Goal: Information Seeking & Learning: Check status

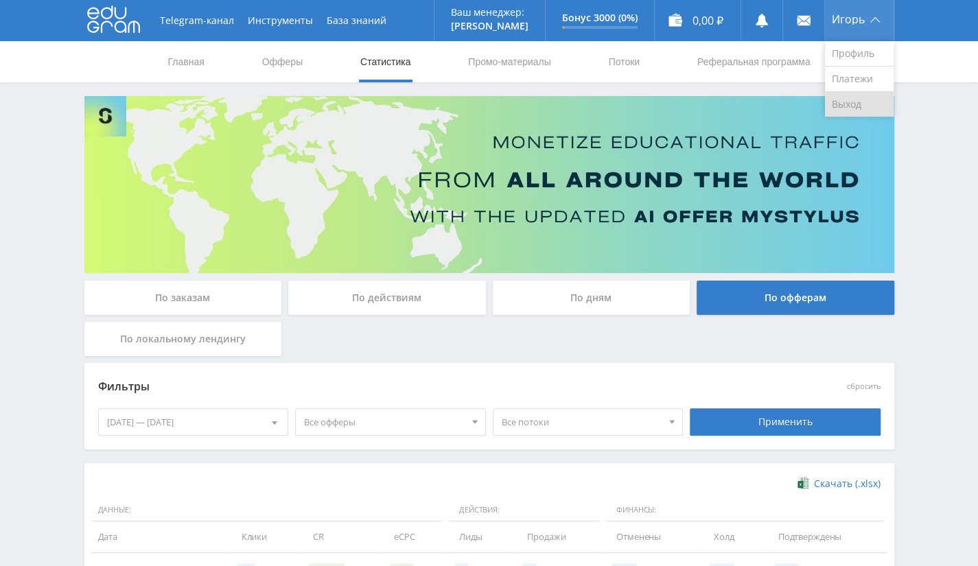
click at [835, 104] on link "Выход" at bounding box center [859, 104] width 69 height 25
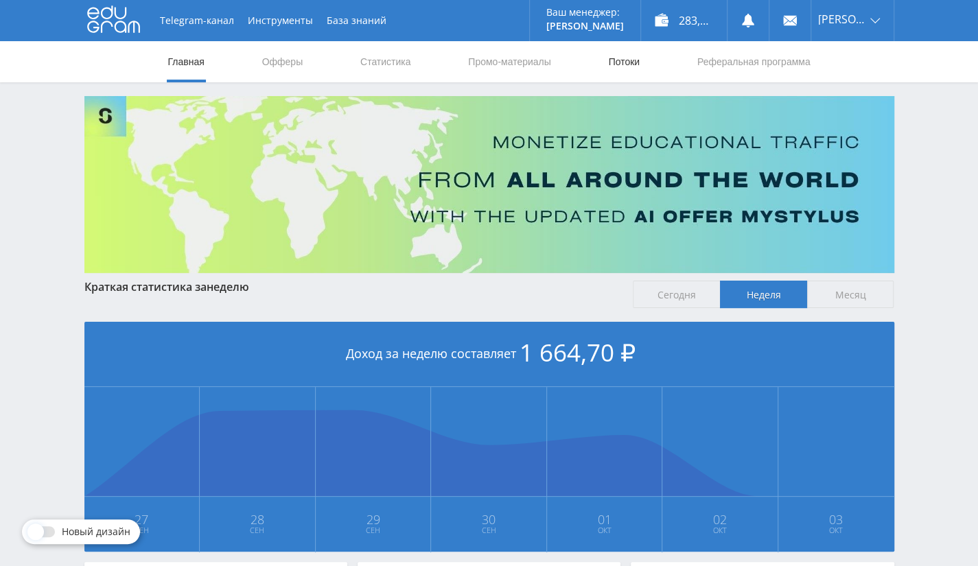
click at [619, 56] on link "Потоки" at bounding box center [624, 61] width 34 height 41
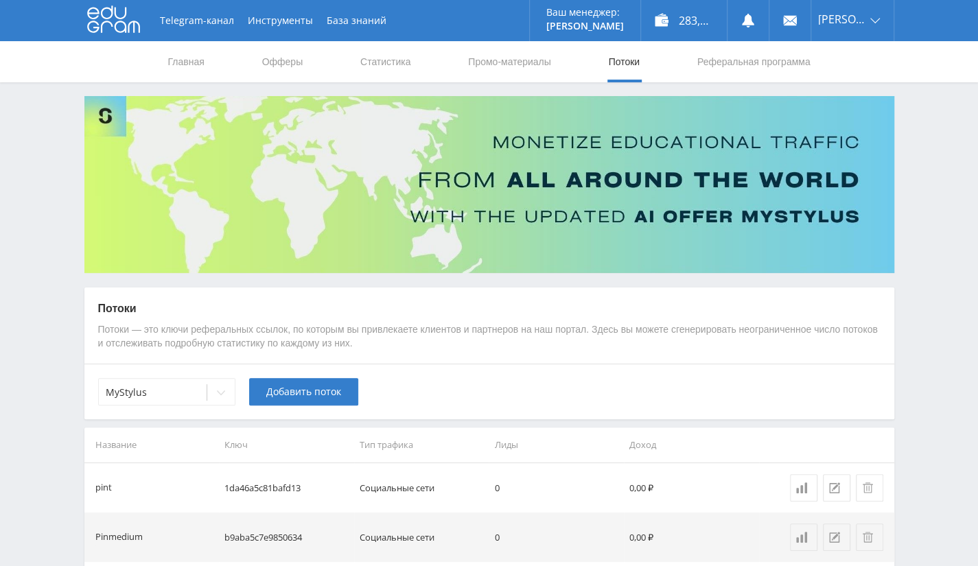
click at [839, 120] on img at bounding box center [489, 184] width 810 height 177
click at [838, 100] on link "Выход" at bounding box center [853, 104] width 82 height 25
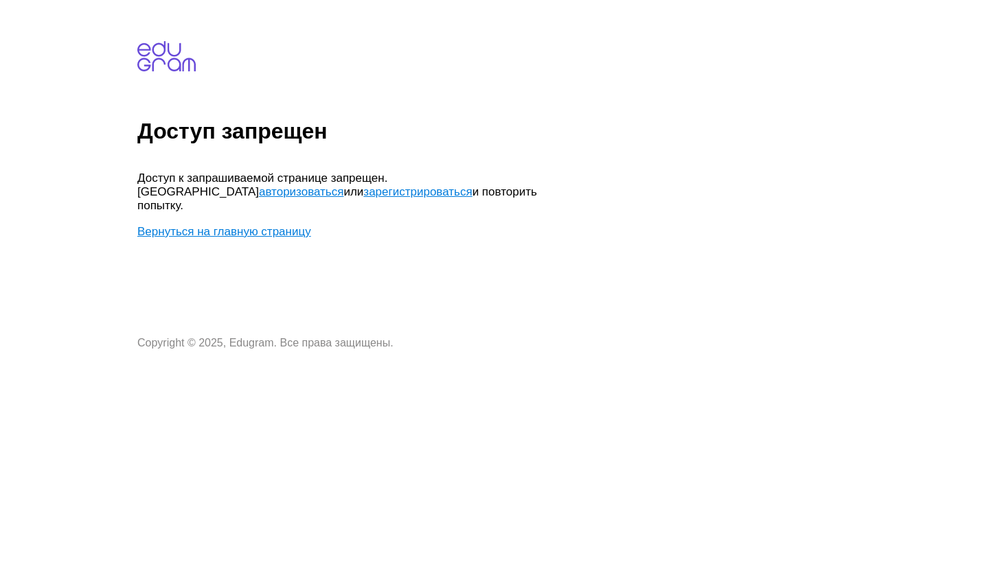
click at [293, 225] on link "Вернуться на главную страницу" at bounding box center [224, 231] width 174 height 13
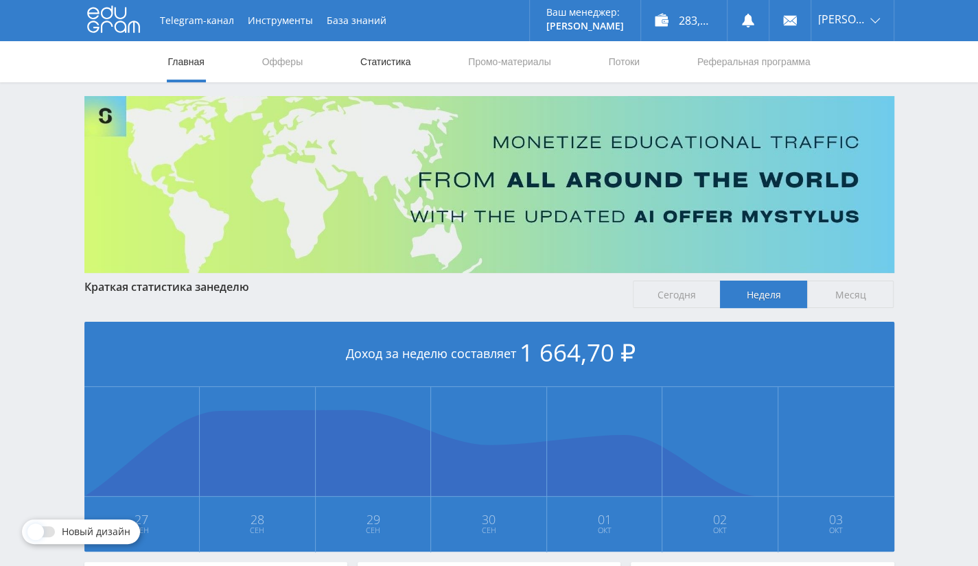
click at [387, 62] on link "Статистика" at bounding box center [386, 61] width 54 height 41
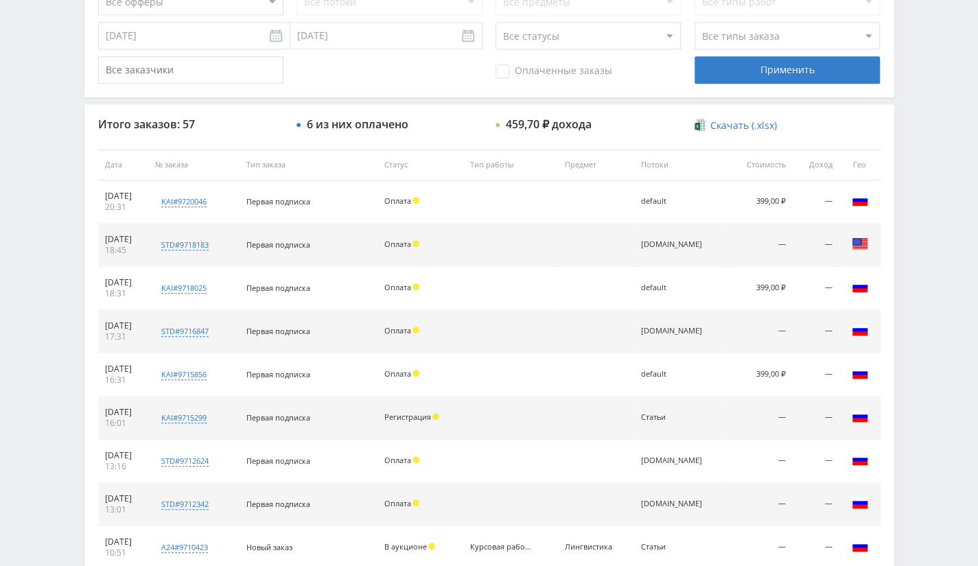
scroll to position [69, 0]
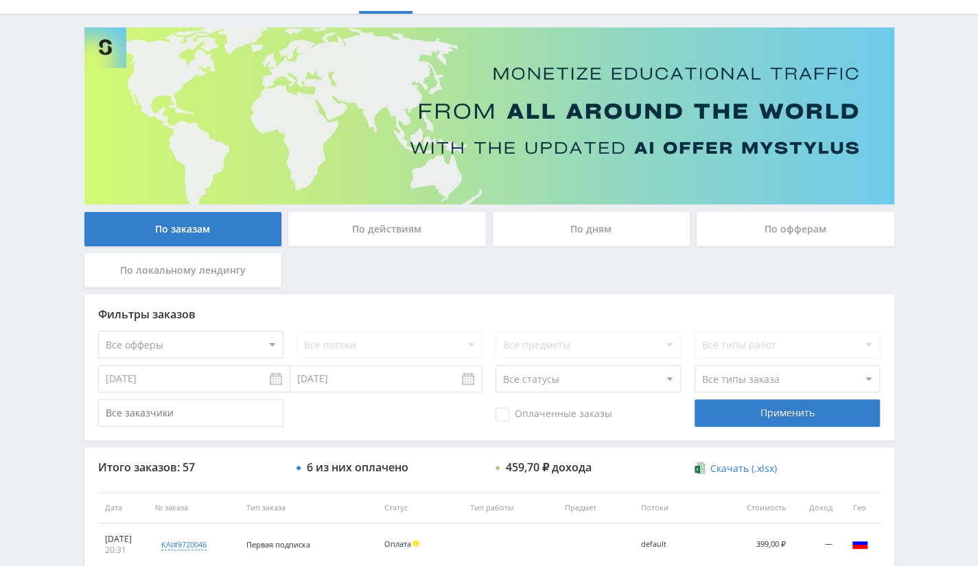
click at [370, 233] on div "По действиям" at bounding box center [387, 229] width 198 height 34
click at [0, 0] on input "По действиям" at bounding box center [0, 0] width 0 height 0
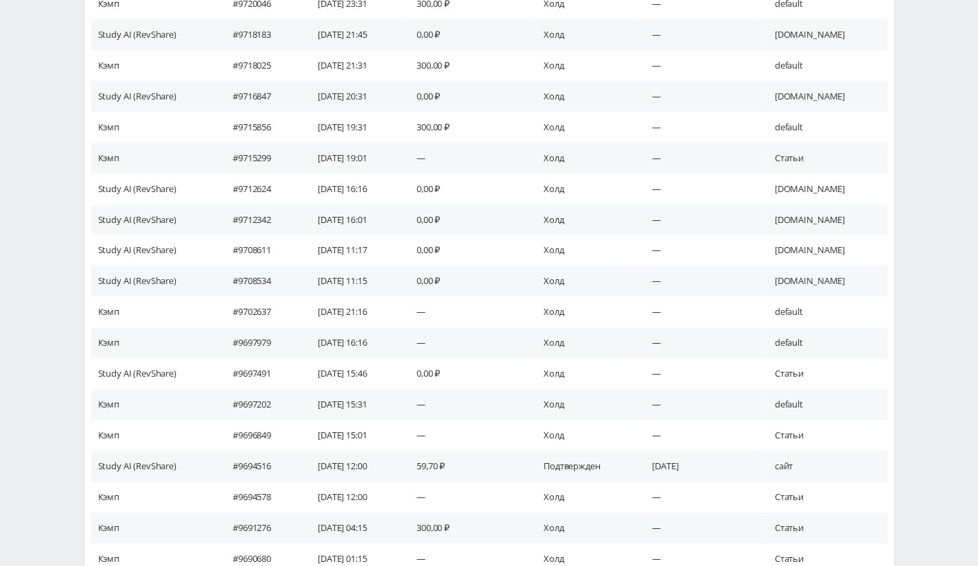
scroll to position [739, 0]
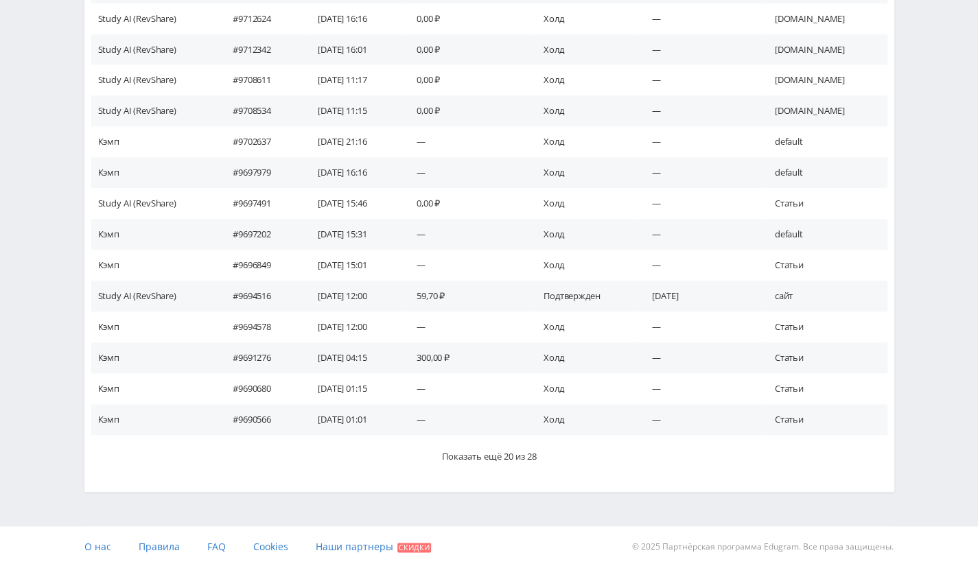
click at [489, 458] on span "Показать ещё 20 из 28" at bounding box center [489, 456] width 95 height 12
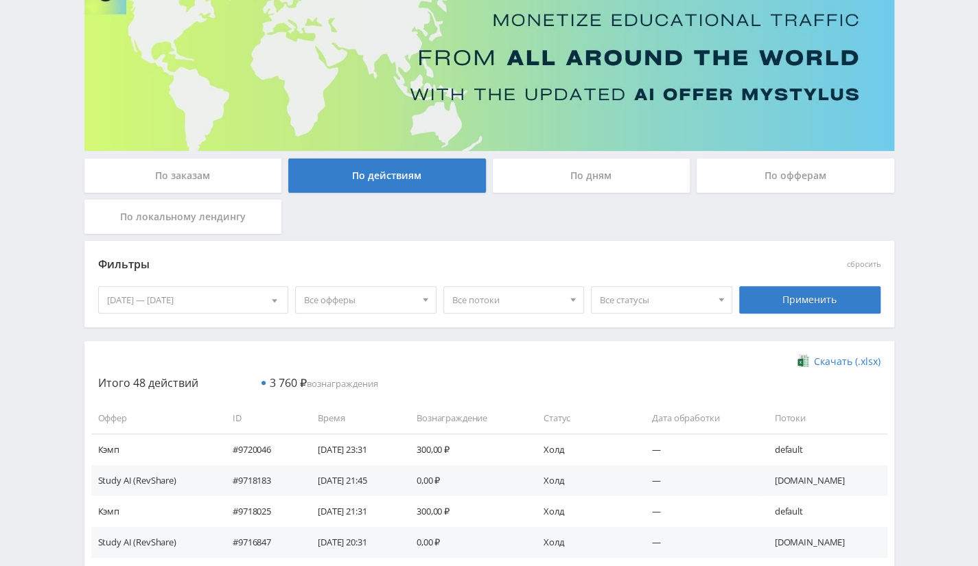
scroll to position [0, 0]
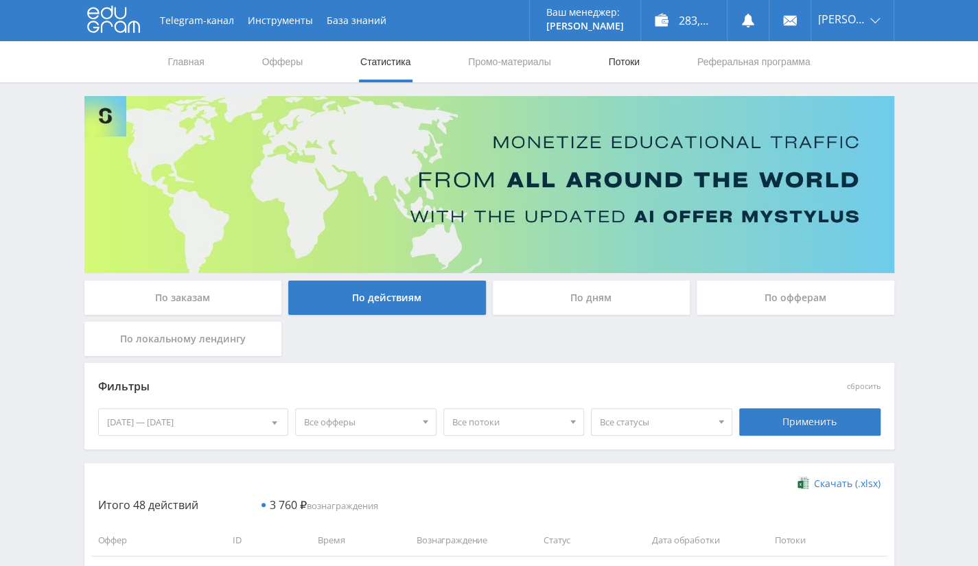
drag, startPoint x: 591, startPoint y: 54, endPoint x: 607, endPoint y: 61, distance: 17.9
click at [591, 54] on nav "Главная Офферы Статистика Промо-материалы Потоки Реферальная программа" at bounding box center [489, 61] width 645 height 41
click at [608, 62] on link "Потоки" at bounding box center [624, 61] width 34 height 41
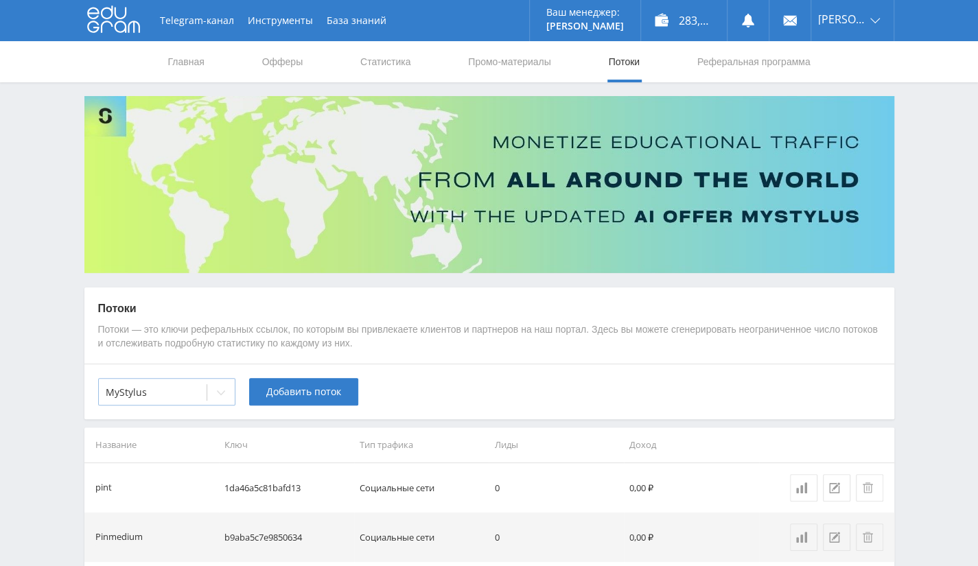
click at [229, 399] on div at bounding box center [220, 392] width 27 height 27
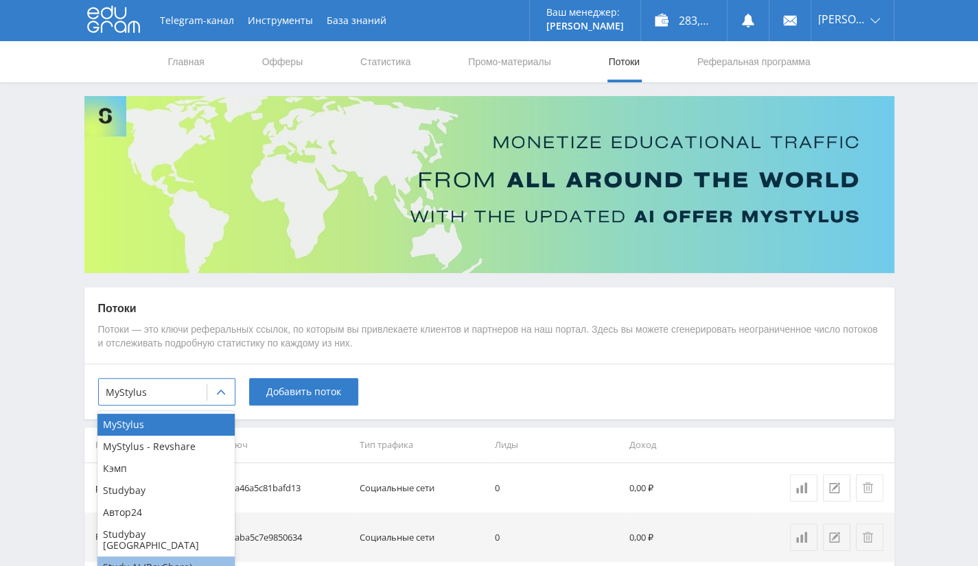
click at [152, 560] on div "Study AI (RevShare)" at bounding box center [166, 568] width 137 height 22
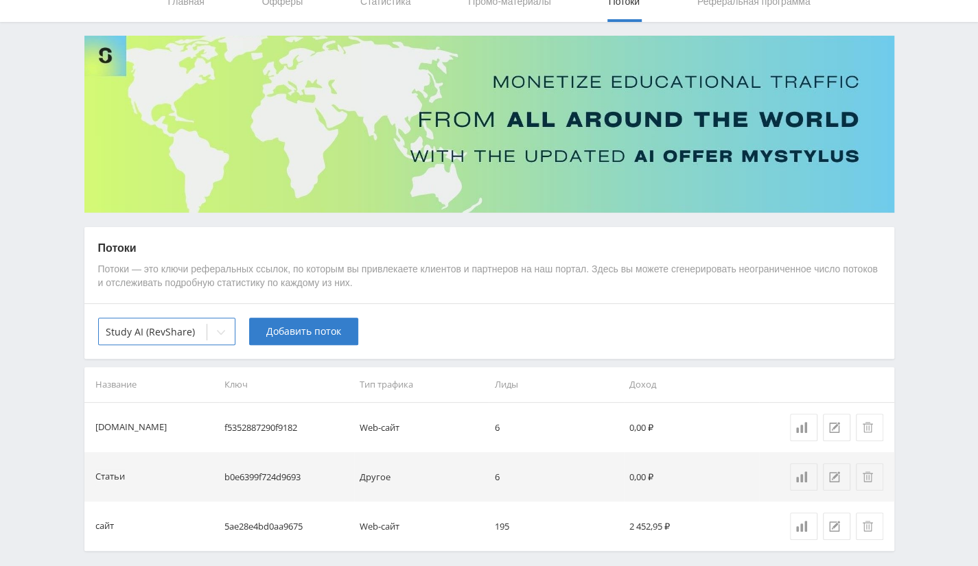
scroll to position [113, 0]
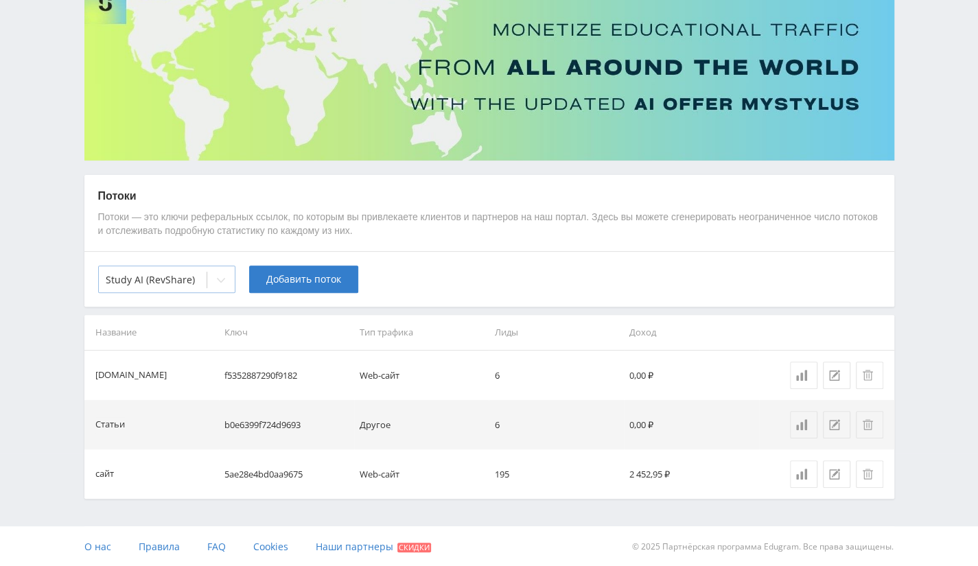
click at [213, 288] on div at bounding box center [220, 279] width 27 height 27
click at [283, 336] on th "Ключ" at bounding box center [286, 332] width 135 height 35
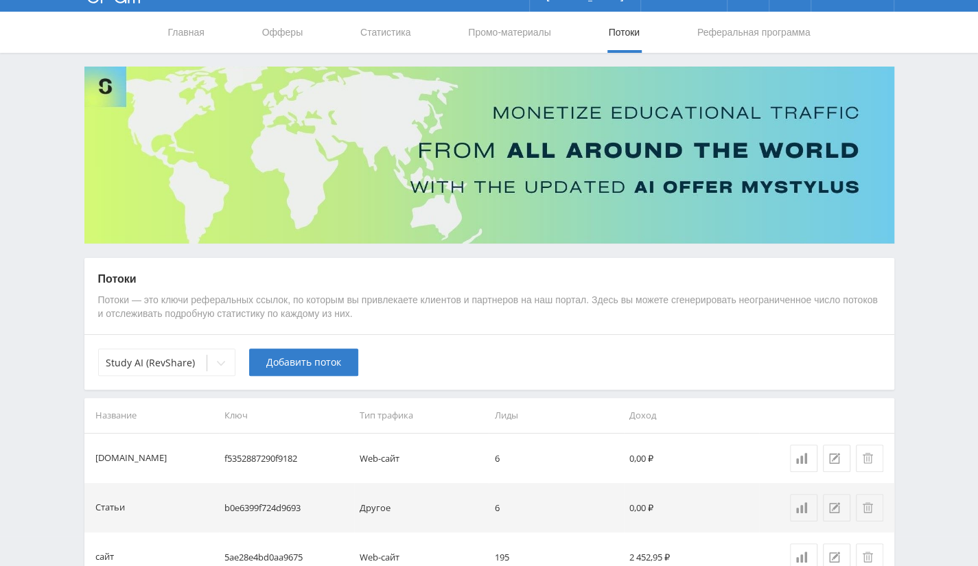
scroll to position [0, 0]
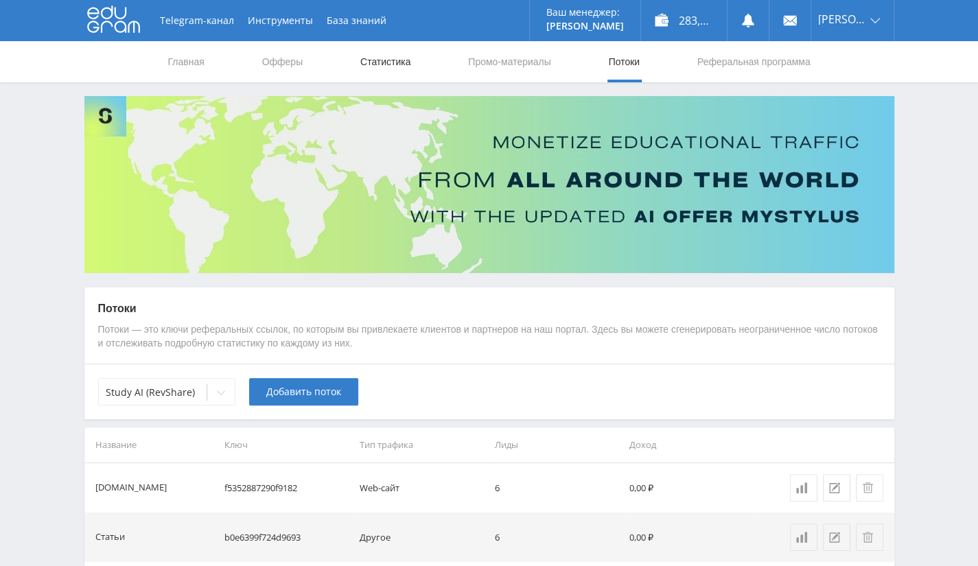
click at [385, 68] on link "Статистика" at bounding box center [386, 61] width 54 height 41
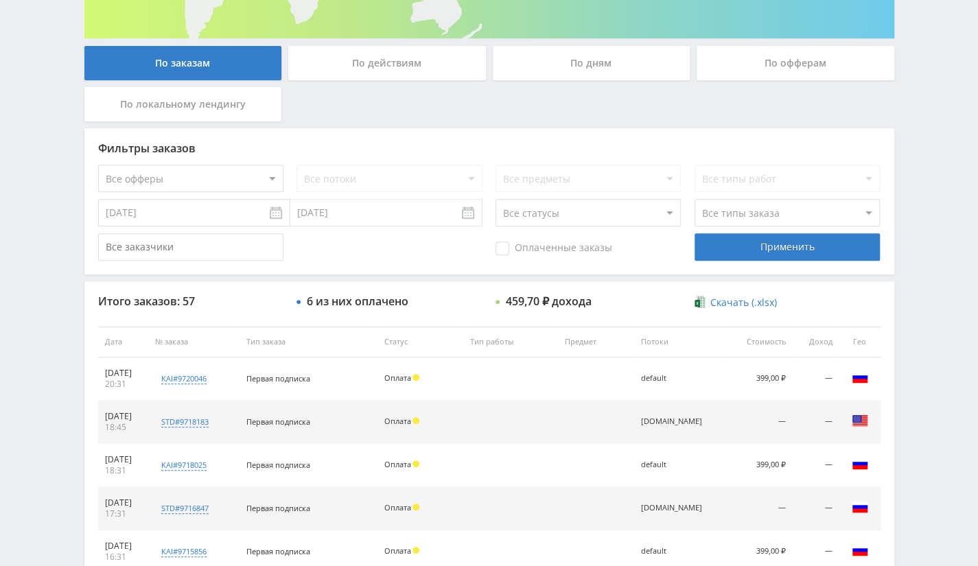
scroll to position [137, 0]
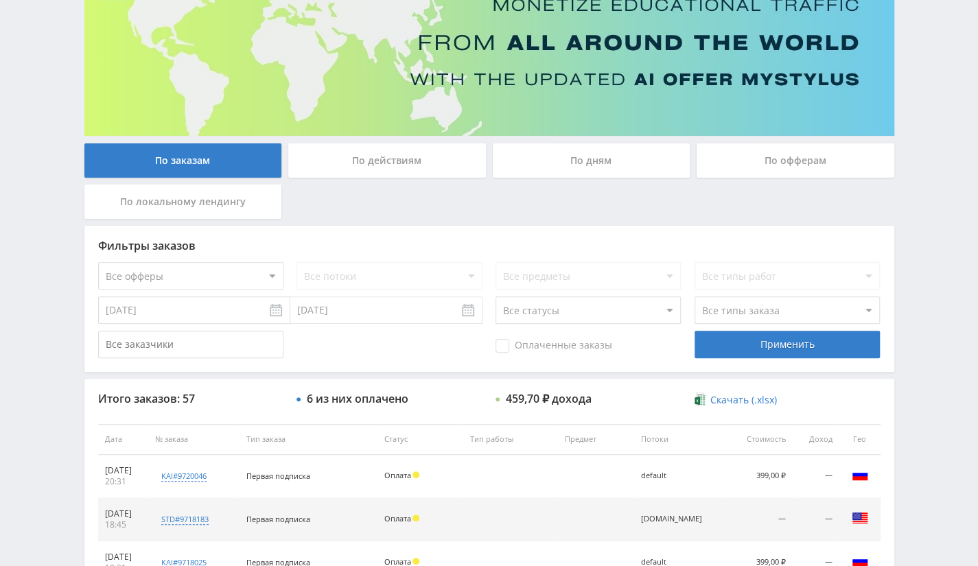
click at [786, 171] on div "По офферам" at bounding box center [796, 161] width 198 height 34
click at [0, 0] on input "По офферам" at bounding box center [0, 0] width 0 height 0
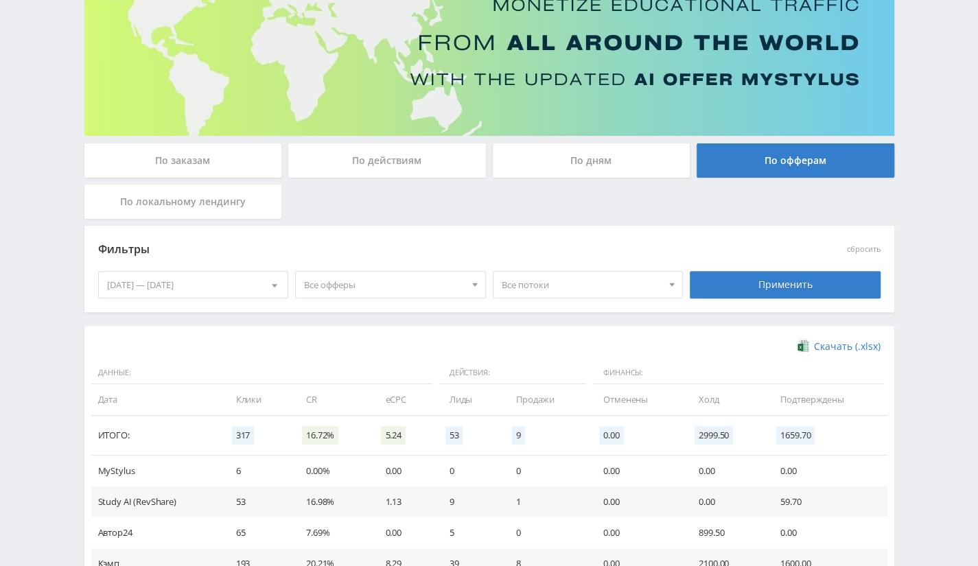
click at [562, 253] on div "Фильтры" at bounding box center [391, 250] width 586 height 21
click at [556, 279] on span "Все потоки" at bounding box center [582, 285] width 161 height 26
click at [358, 289] on span "Все офферы" at bounding box center [384, 285] width 161 height 26
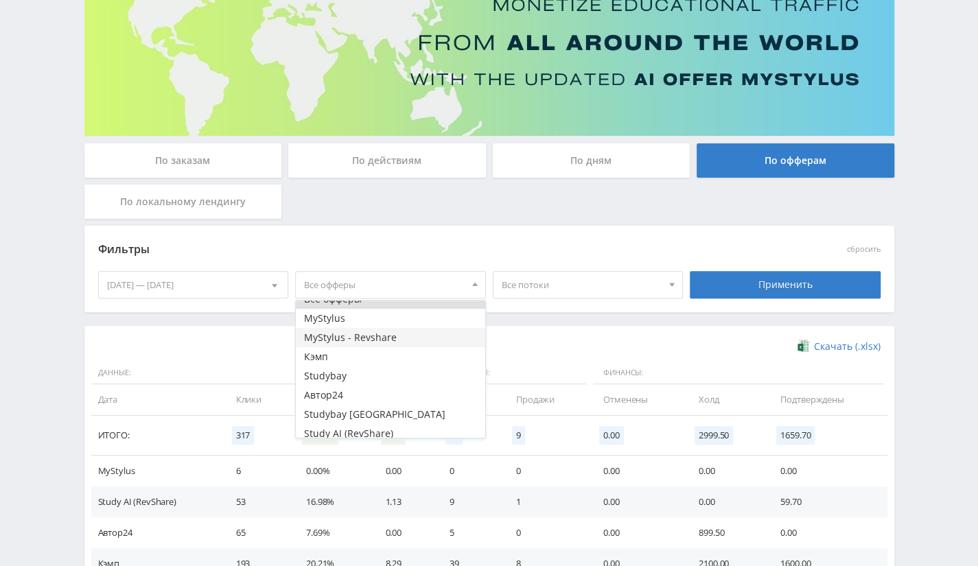
scroll to position [16, 0]
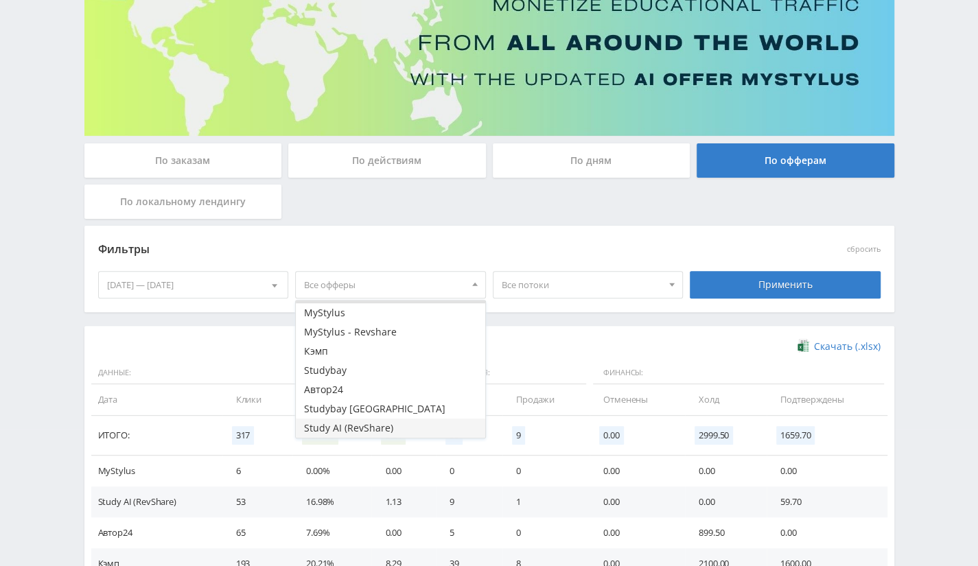
click at [343, 426] on button "Study AI (RevShare)" at bounding box center [391, 428] width 190 height 19
click at [577, 286] on span "Все потоки" at bounding box center [582, 285] width 161 height 26
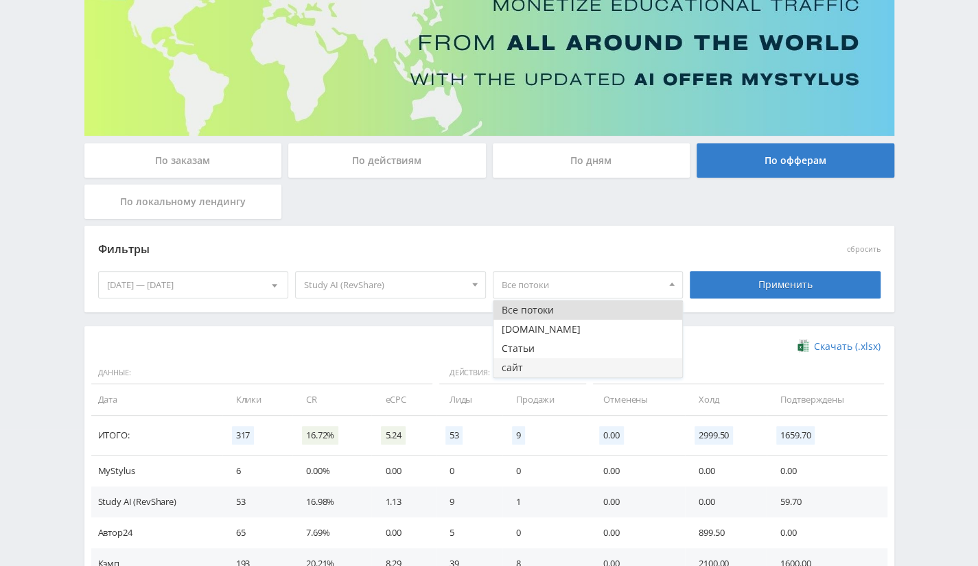
click at [567, 363] on button "сайт" at bounding box center [589, 367] width 190 height 19
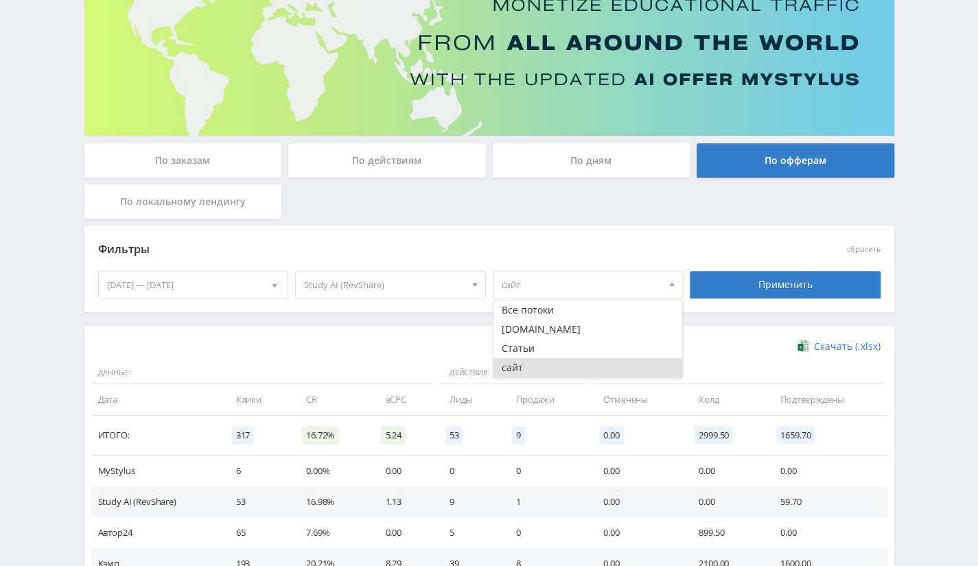
click at [402, 325] on div "Фильтры сбросить 27.09.2025 — 03.10.2025 Календарь Период Октябрь, 2025 Пн Вт С…" at bounding box center [489, 276] width 810 height 100
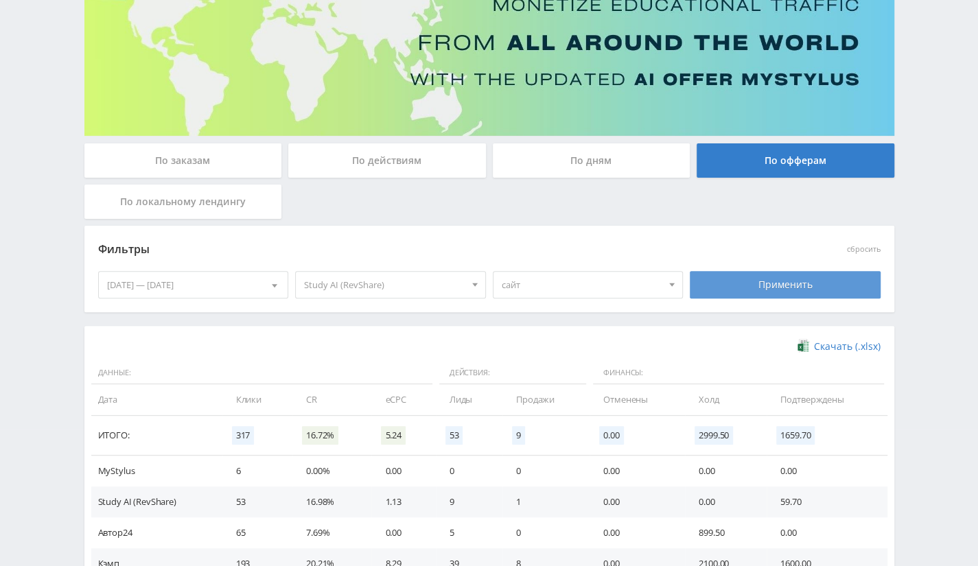
click at [741, 284] on div "Применить" at bounding box center [785, 284] width 191 height 27
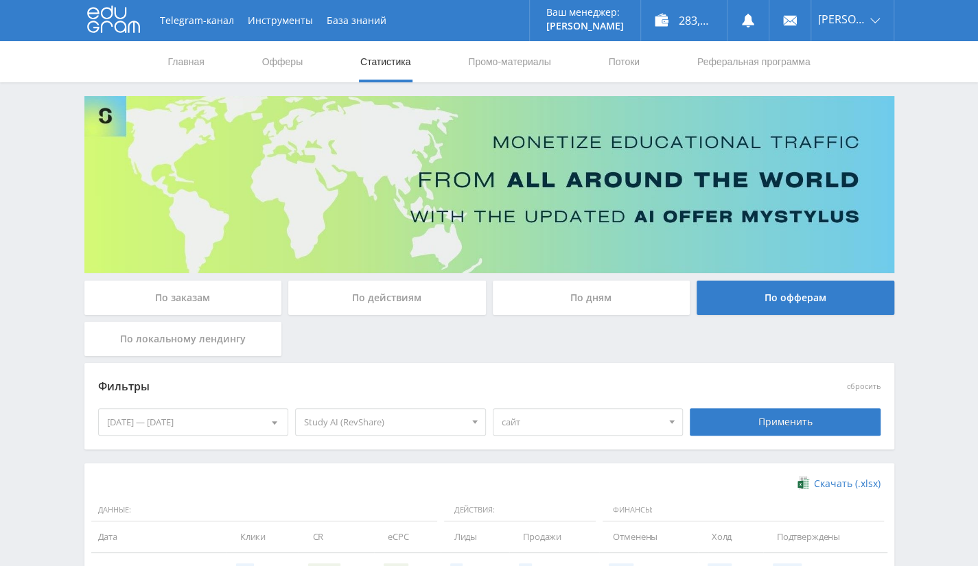
scroll to position [146, 0]
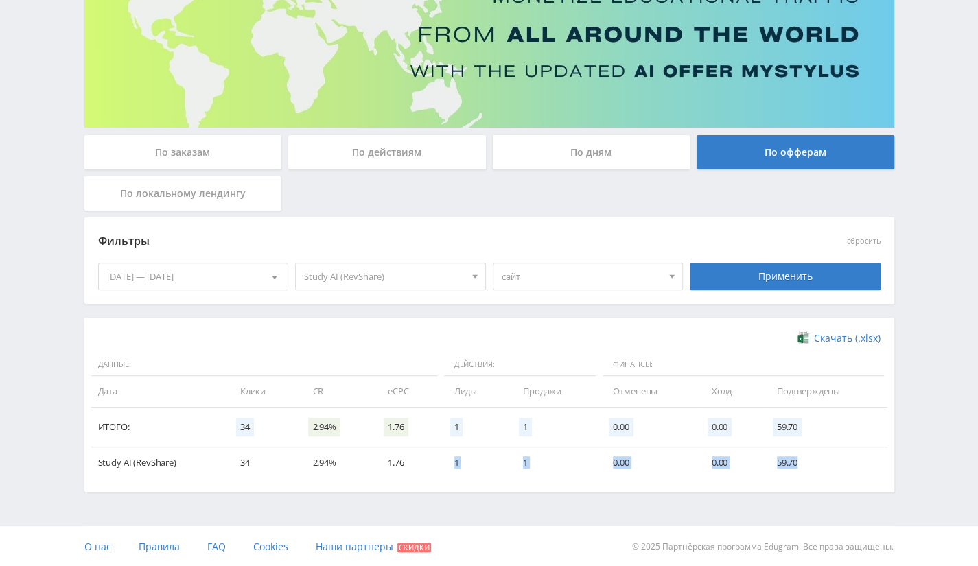
drag, startPoint x: 450, startPoint y: 465, endPoint x: 801, endPoint y: 456, distance: 351.7
click at [801, 456] on tr "Study AI (RevShare) 34 2.94% 1.76 1 1 0.00 0.00 59.70" at bounding box center [489, 463] width 797 height 31
click at [215, 273] on div "[DATE] — [DATE]" at bounding box center [194, 277] width 190 height 26
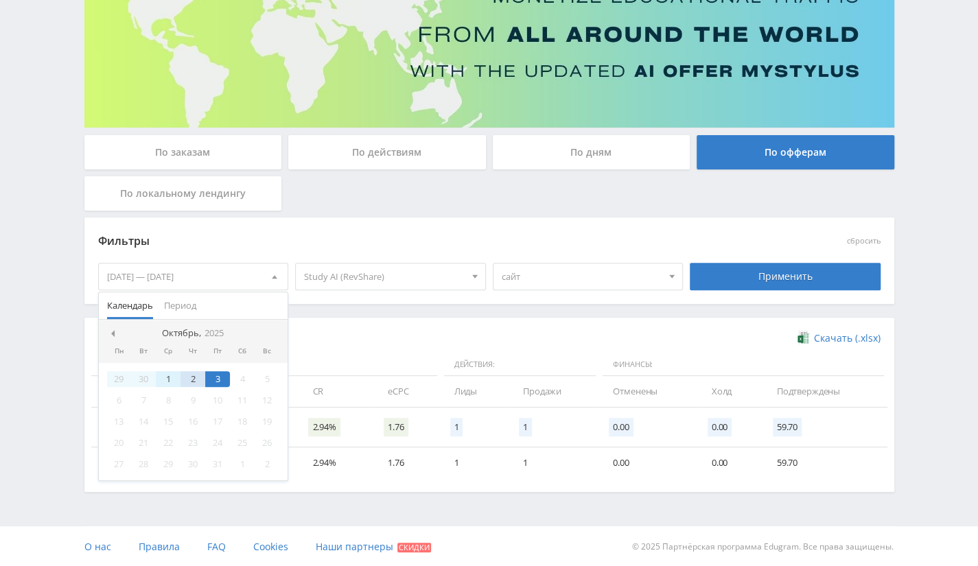
click at [168, 380] on div "1" at bounding box center [168, 379] width 25 height 16
click at [218, 378] on div "3" at bounding box center [217, 379] width 25 height 16
click at [756, 274] on div "Применить" at bounding box center [785, 276] width 191 height 27
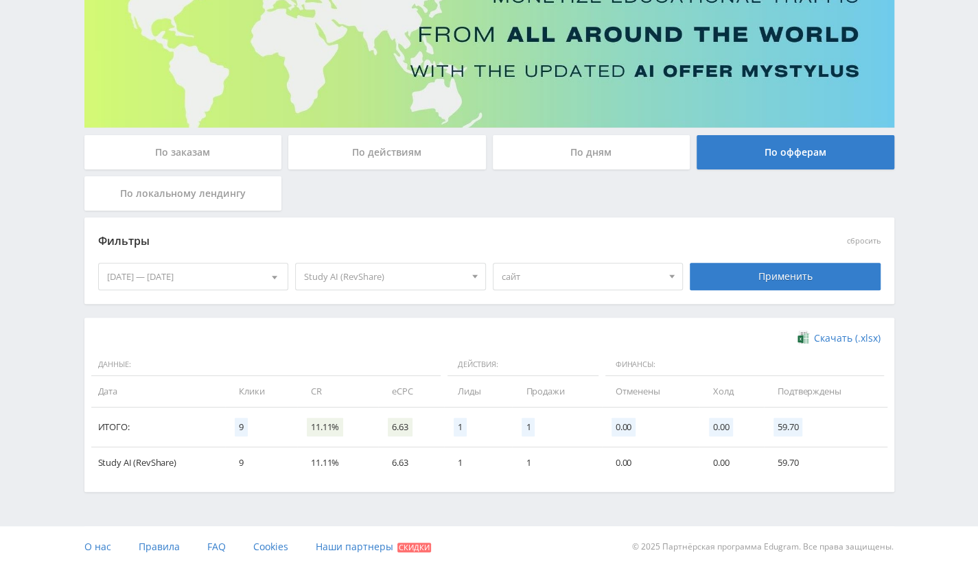
click at [247, 286] on div "[DATE] — [DATE]" at bounding box center [194, 277] width 190 height 26
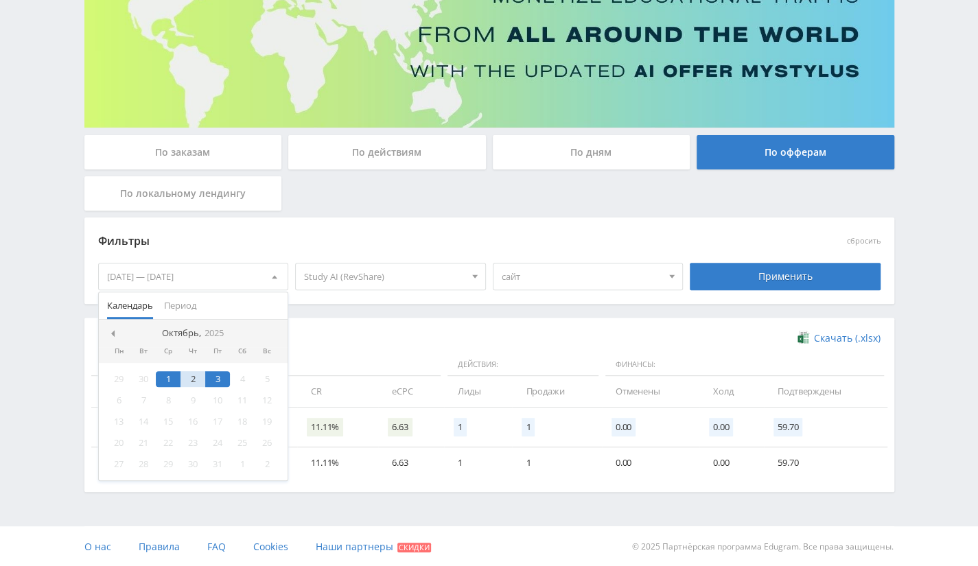
click at [214, 379] on div "3" at bounding box center [217, 379] width 25 height 16
click at [191, 380] on div "2" at bounding box center [193, 379] width 25 height 16
click at [224, 379] on div "3" at bounding box center [217, 379] width 25 height 16
click at [747, 285] on div "Применить" at bounding box center [785, 276] width 191 height 27
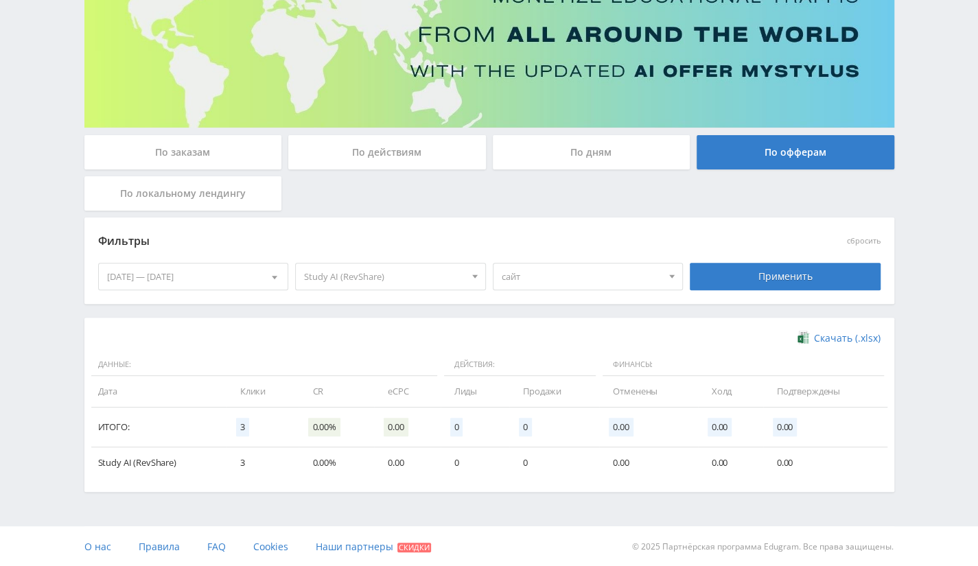
click at [175, 289] on div "02.10.2025 — 03.10.2025" at bounding box center [193, 276] width 191 height 27
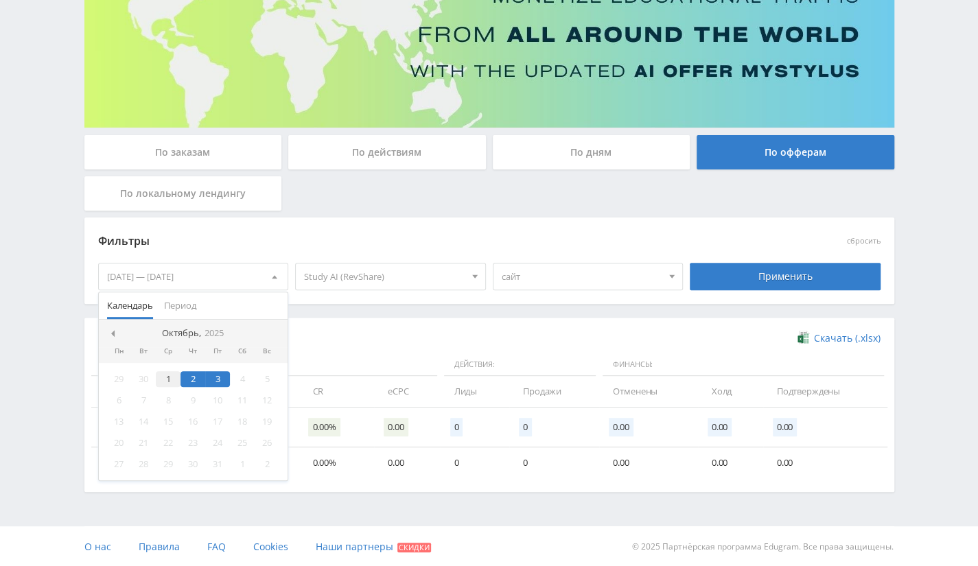
click at [168, 378] on div "1" at bounding box center [168, 379] width 25 height 16
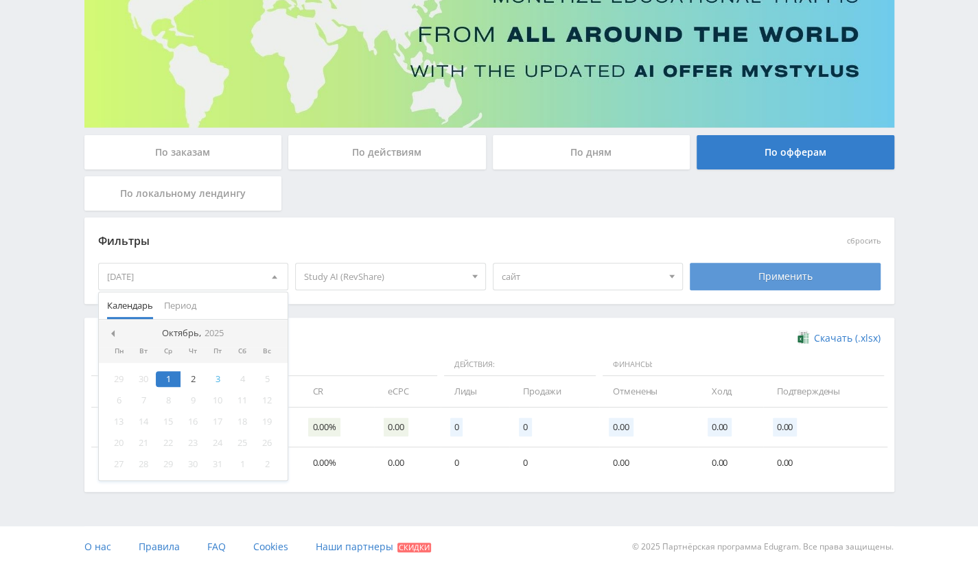
click at [788, 279] on div "Применить" at bounding box center [785, 276] width 191 height 27
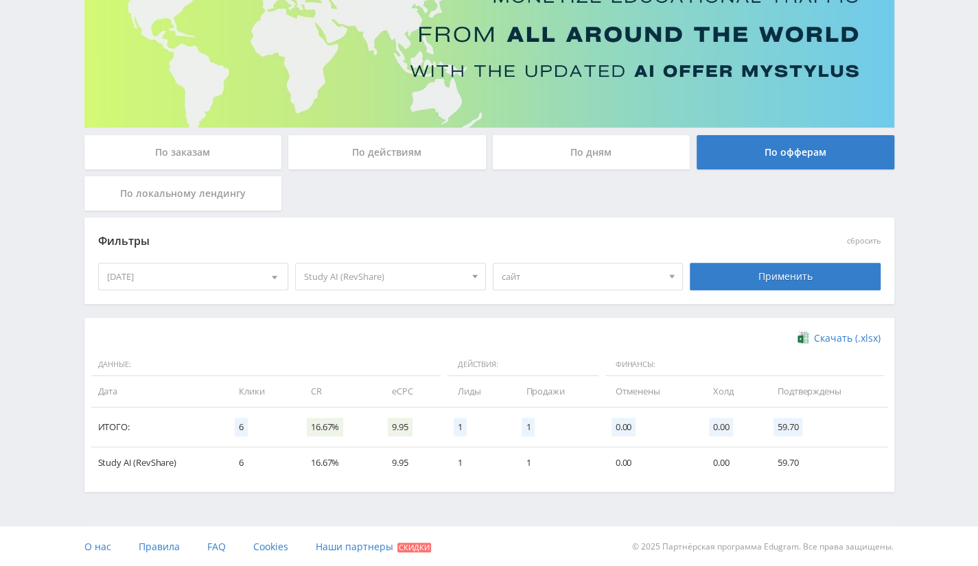
click at [248, 280] on div "[DATE]" at bounding box center [194, 277] width 190 height 26
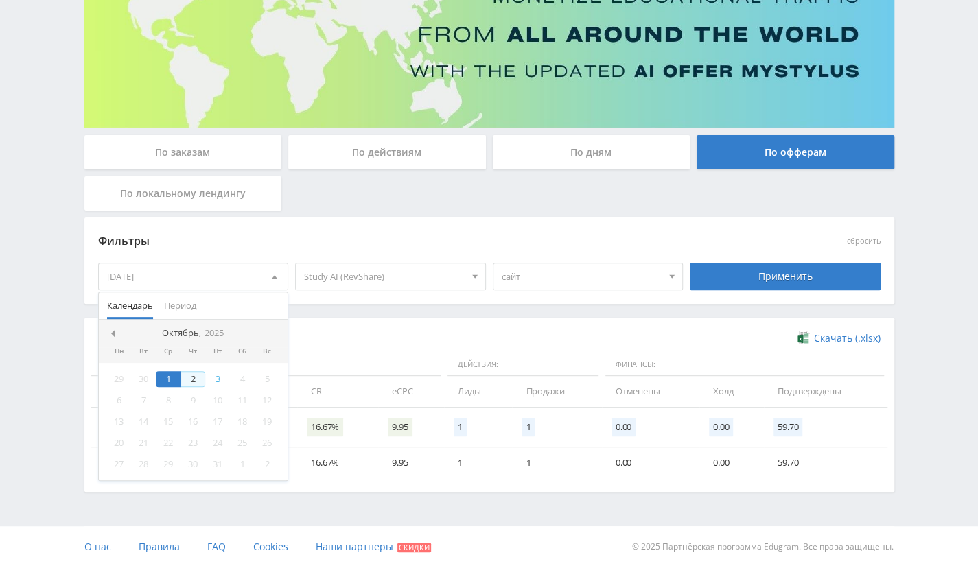
click at [193, 381] on div "2" at bounding box center [193, 379] width 25 height 16
click at [214, 372] on div "3" at bounding box center [217, 379] width 25 height 16
click at [194, 377] on div "2" at bounding box center [193, 379] width 25 height 16
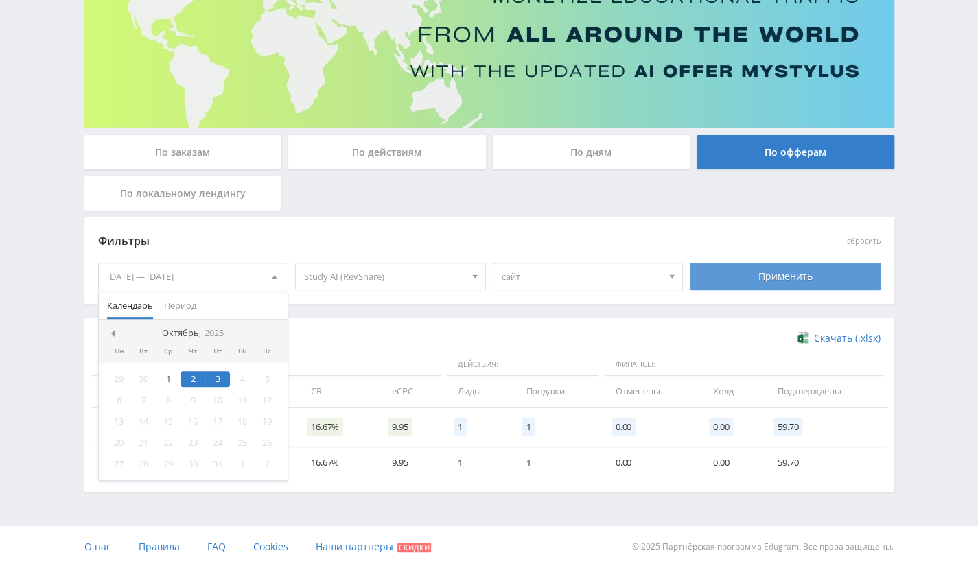
click at [797, 277] on div "Применить" at bounding box center [785, 276] width 191 height 27
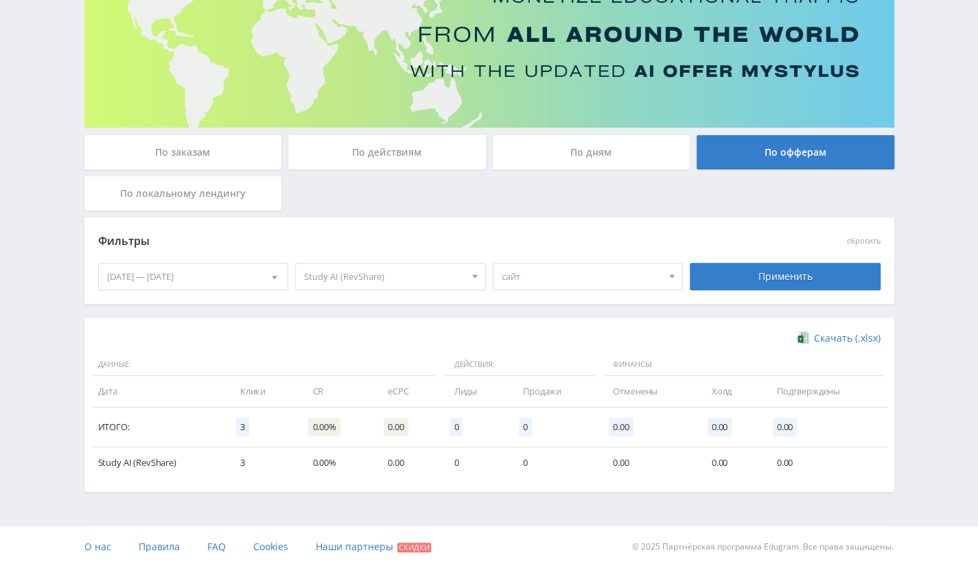
click at [201, 288] on div "02.10.2025 — 03.10.2025" at bounding box center [194, 277] width 190 height 26
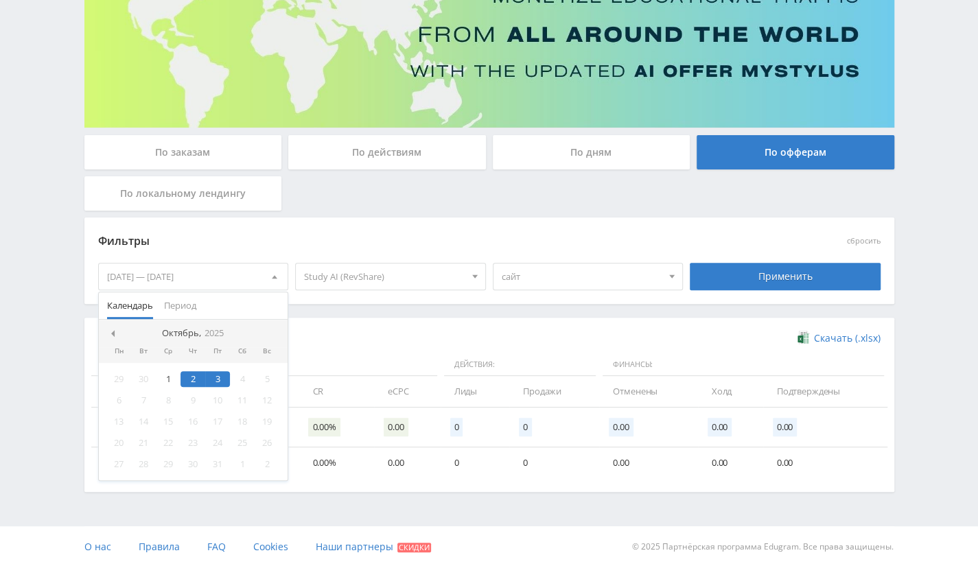
click at [216, 382] on div "3" at bounding box center [217, 379] width 25 height 16
click at [198, 376] on div "2" at bounding box center [193, 379] width 25 height 16
click at [205, 406] on div "29 30 1 2 3 4 5 6 7 8 9 10 11 12 13 14 15 16 17 18 19 20 21 22 23 24 25 26 27 2…" at bounding box center [194, 421] width 190 height 117
click at [169, 378] on div "1" at bounding box center [168, 379] width 25 height 16
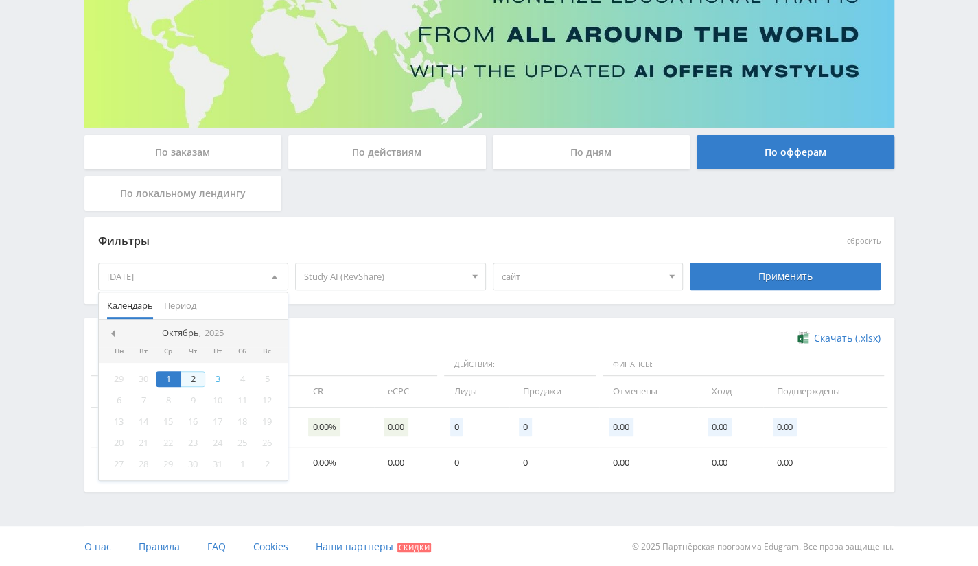
click at [194, 376] on div "2" at bounding box center [193, 379] width 25 height 16
click at [191, 414] on div "16" at bounding box center [193, 422] width 25 height 16
click at [215, 380] on div "3" at bounding box center [217, 379] width 25 height 16
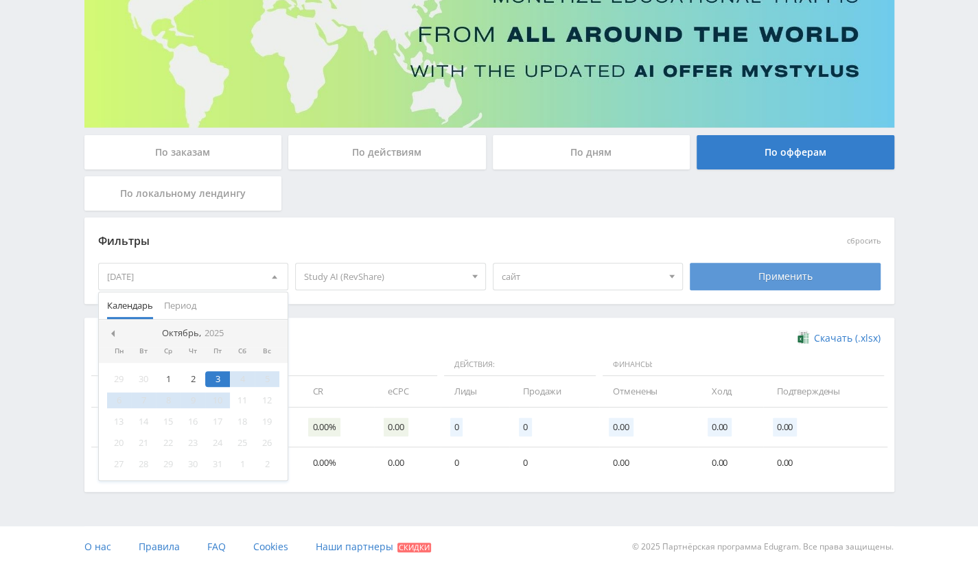
click at [773, 273] on div "Применить" at bounding box center [785, 276] width 191 height 27
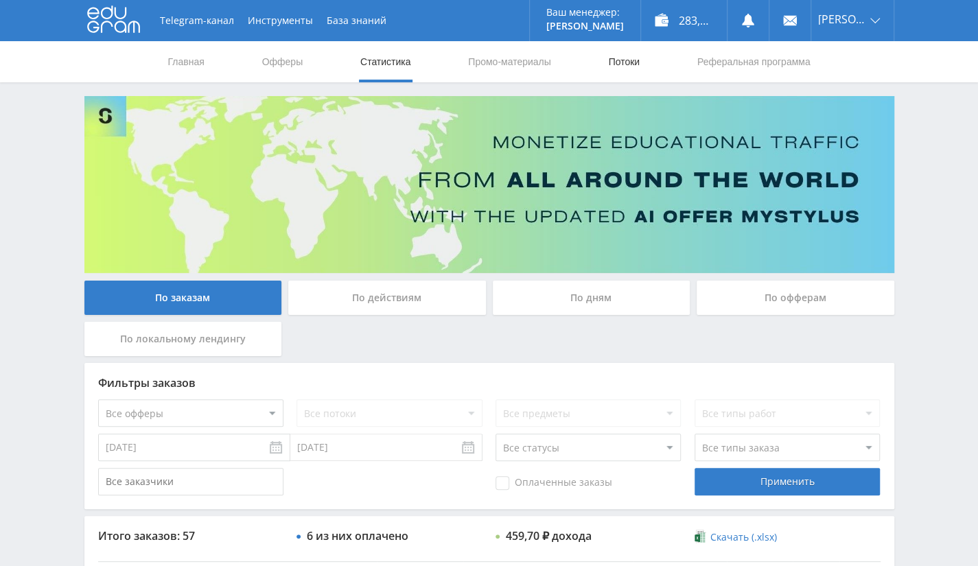
click at [609, 67] on link "Потоки" at bounding box center [624, 61] width 34 height 41
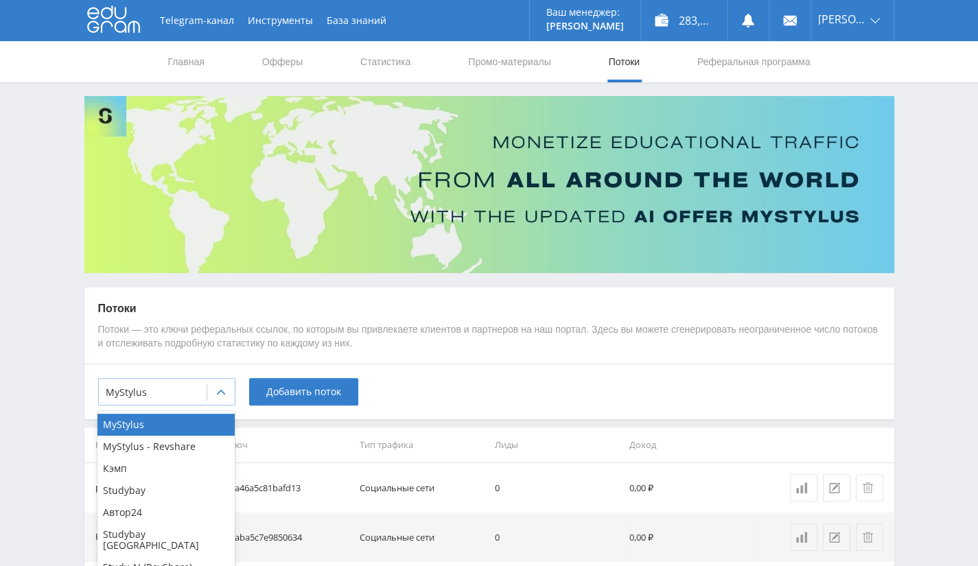
click at [206, 384] on div "MyStylus" at bounding box center [153, 392] width 108 height 19
click at [163, 559] on div "Study AI (RevShare)" at bounding box center [166, 568] width 137 height 22
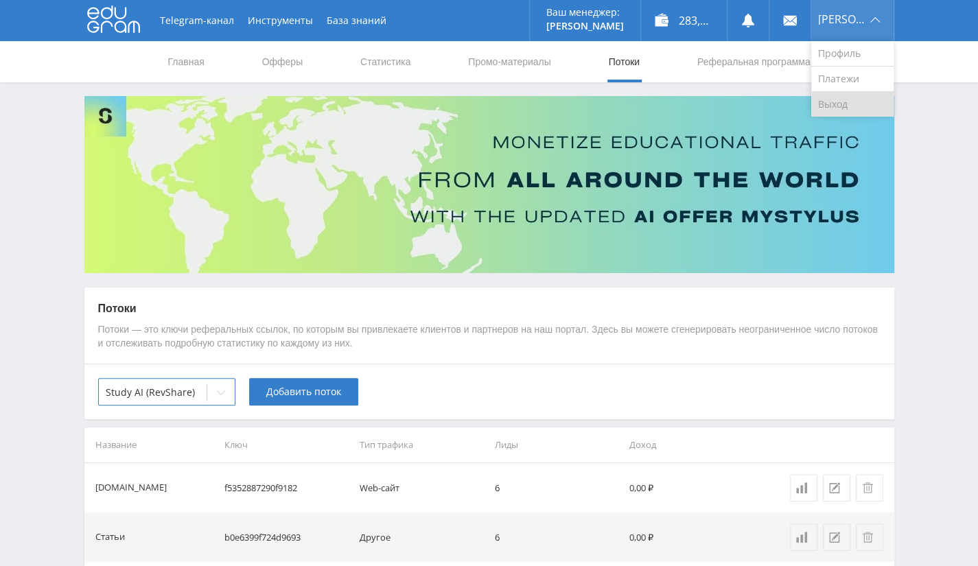
click at [849, 108] on link "Выход" at bounding box center [853, 104] width 82 height 25
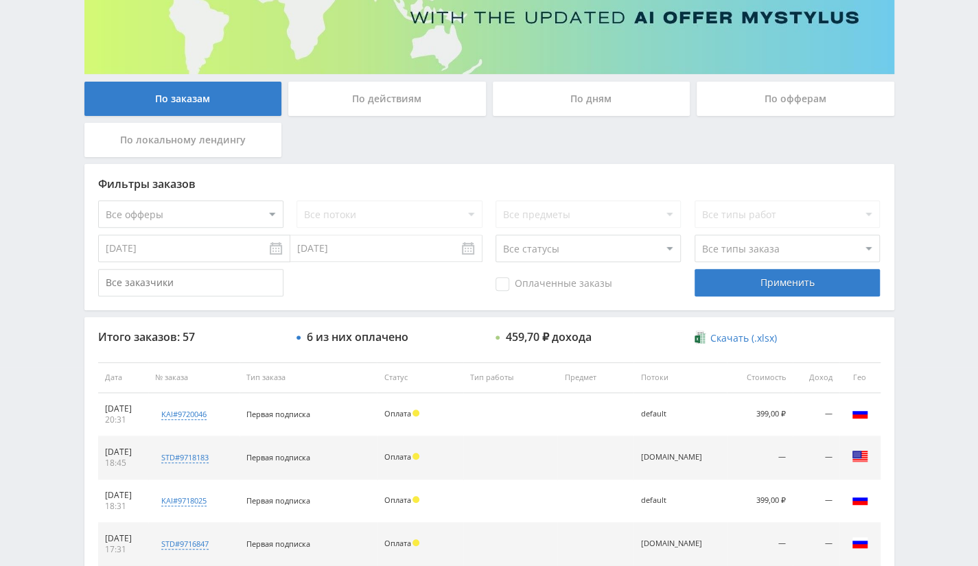
scroll to position [137, 0]
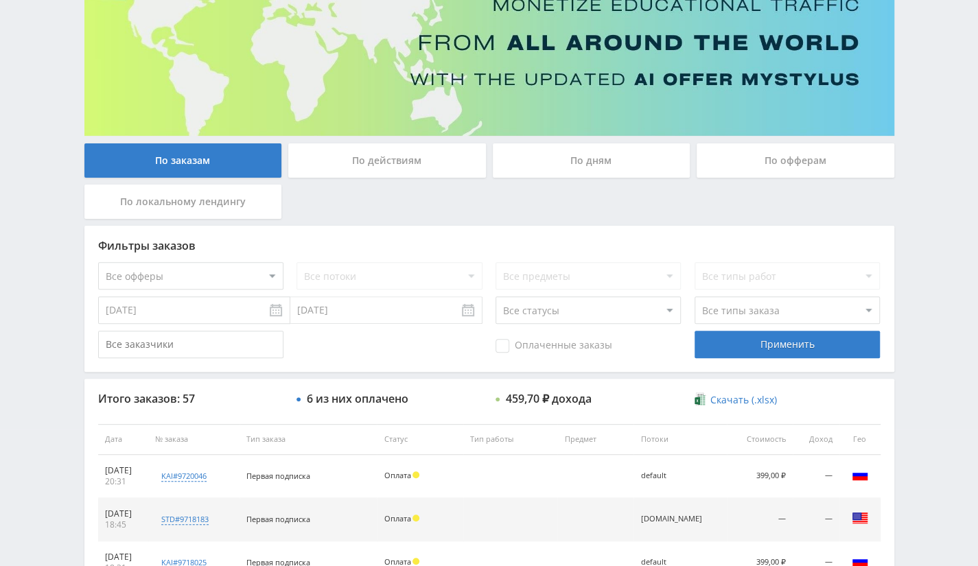
click at [753, 169] on div "По офферам" at bounding box center [796, 161] width 198 height 34
click at [0, 0] on input "По офферам" at bounding box center [0, 0] width 0 height 0
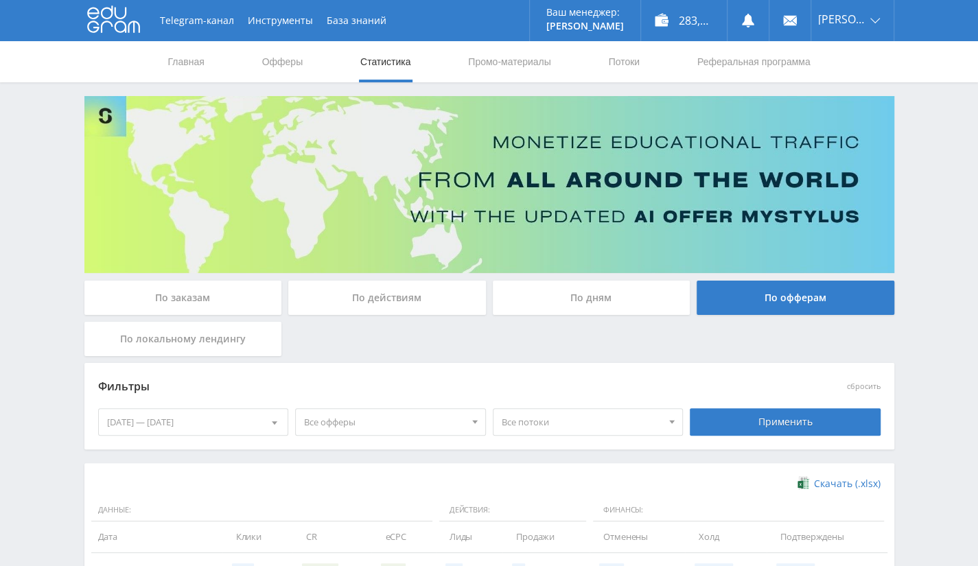
scroll to position [206, 0]
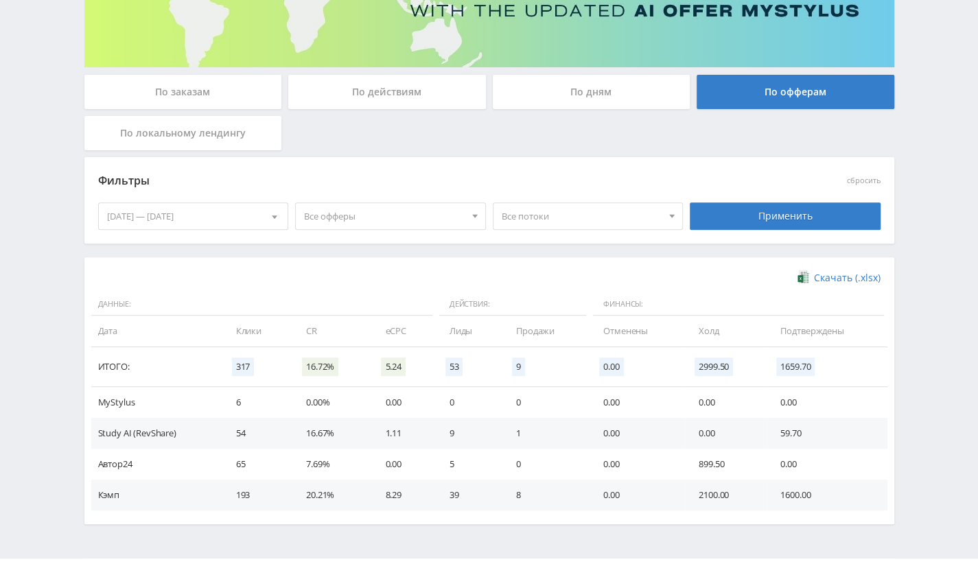
click at [253, 208] on div "[DATE] — [DATE]" at bounding box center [194, 216] width 190 height 26
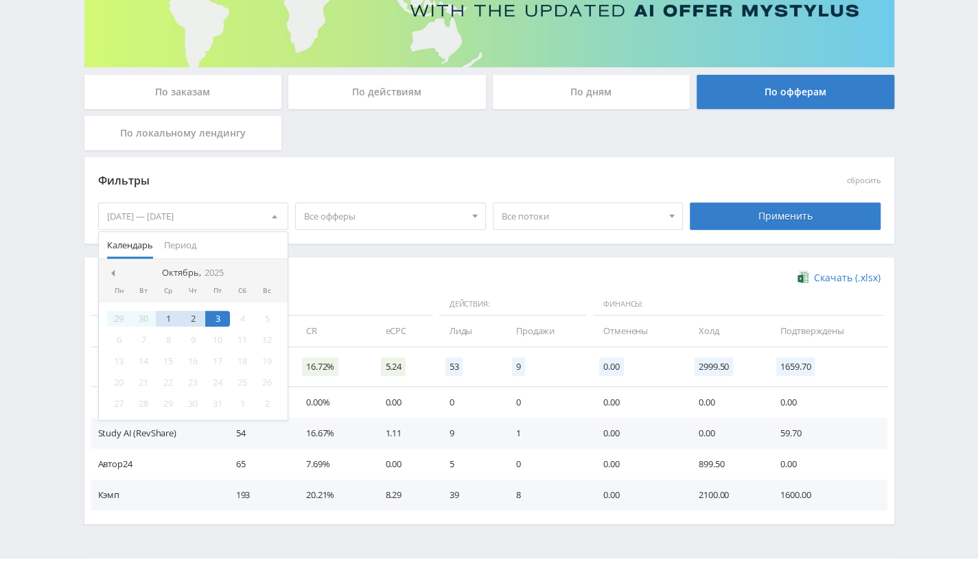
click at [222, 314] on div "3" at bounding box center [217, 319] width 25 height 16
click at [168, 318] on div "1" at bounding box center [168, 319] width 25 height 16
click at [194, 318] on div "2" at bounding box center [193, 319] width 25 height 16
click at [218, 318] on div "3" at bounding box center [217, 319] width 25 height 16
click at [453, 214] on span "Все офферы" at bounding box center [384, 216] width 161 height 26
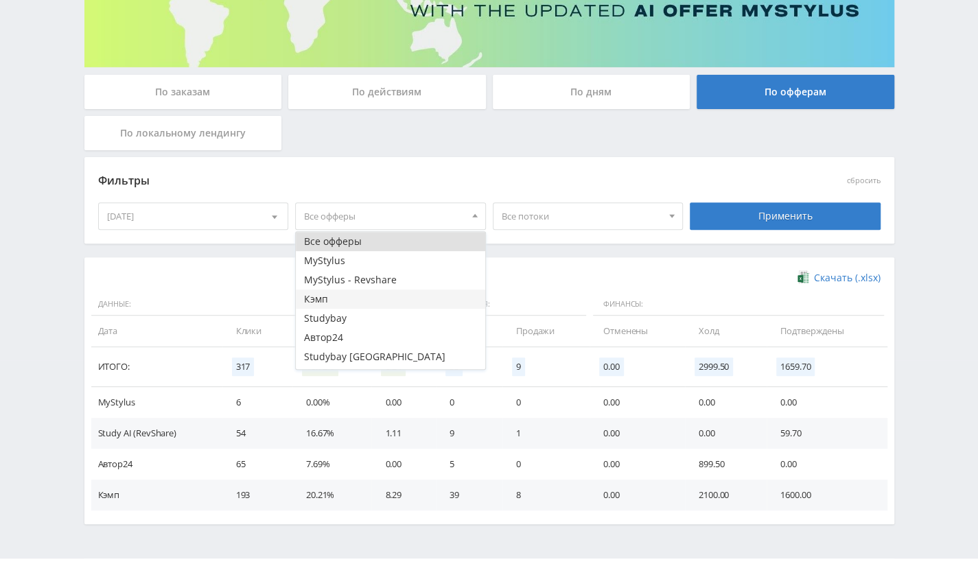
scroll to position [16, 0]
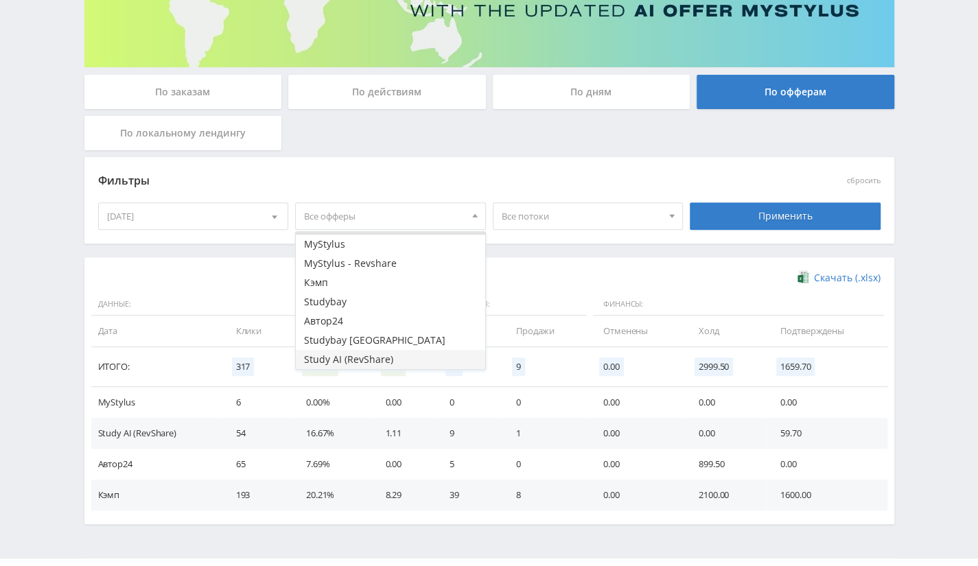
click at [360, 350] on button "Study AI (RevShare)" at bounding box center [391, 359] width 190 height 19
click at [554, 216] on span "Все потоки" at bounding box center [582, 216] width 161 height 26
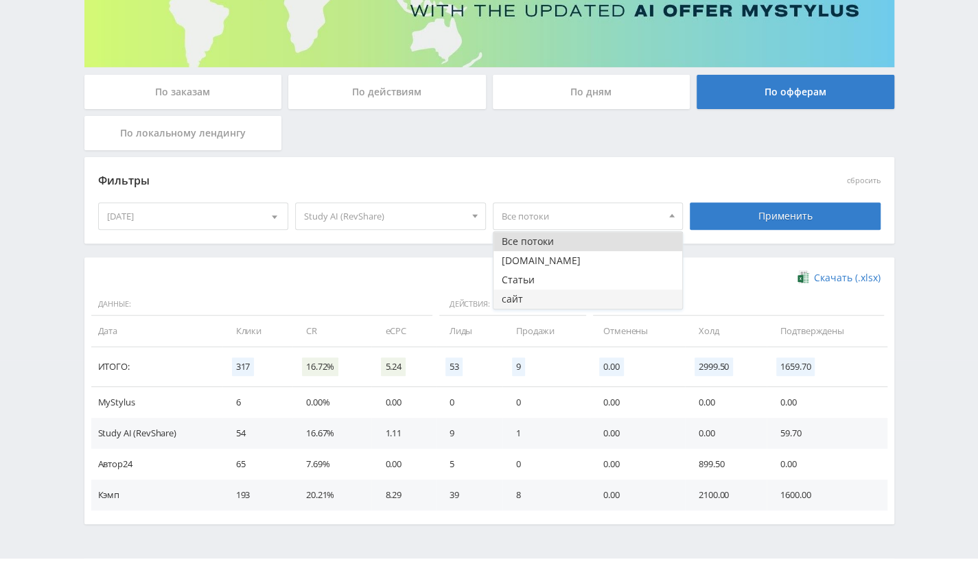
click at [538, 299] on button "сайт" at bounding box center [589, 299] width 190 height 19
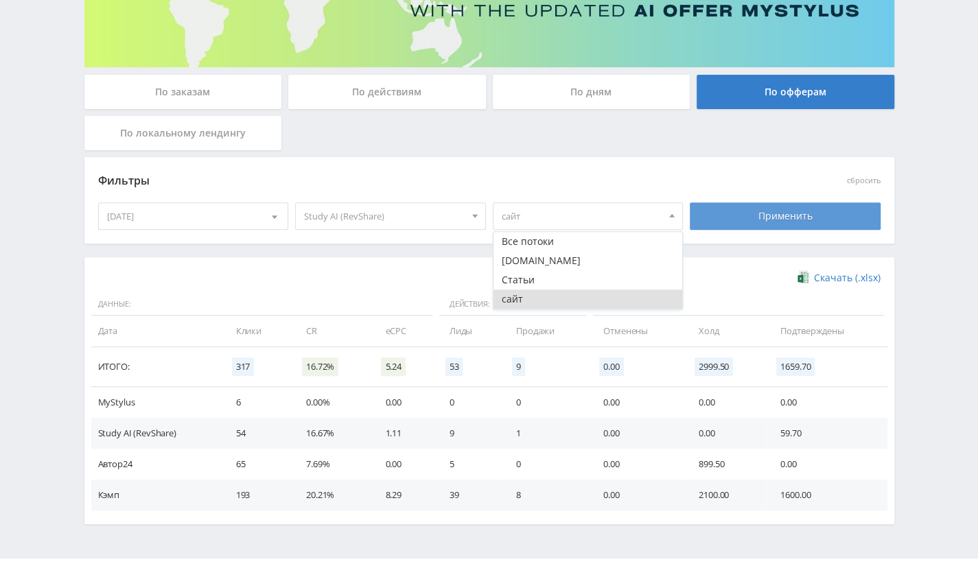
click at [771, 213] on div "Применить" at bounding box center [785, 216] width 191 height 27
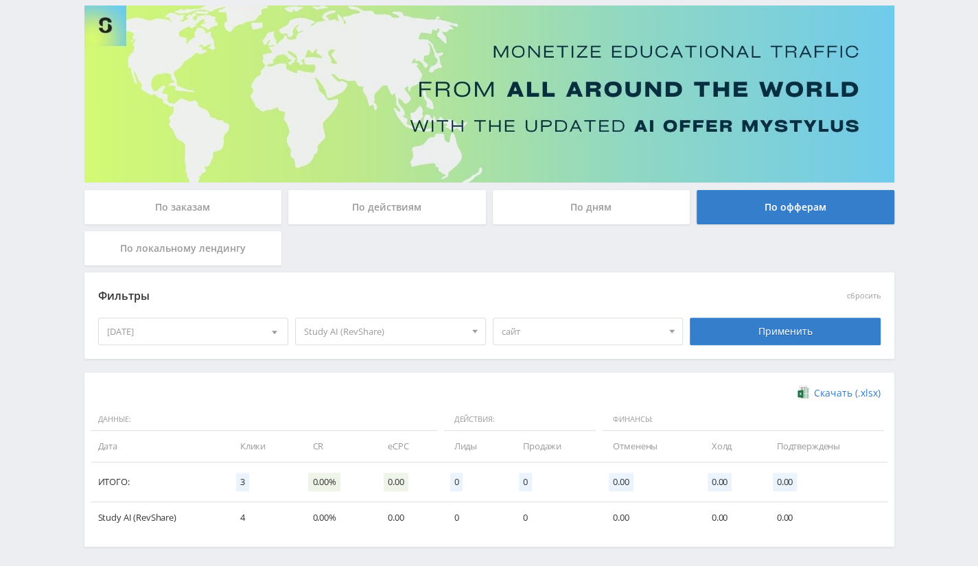
scroll to position [146, 0]
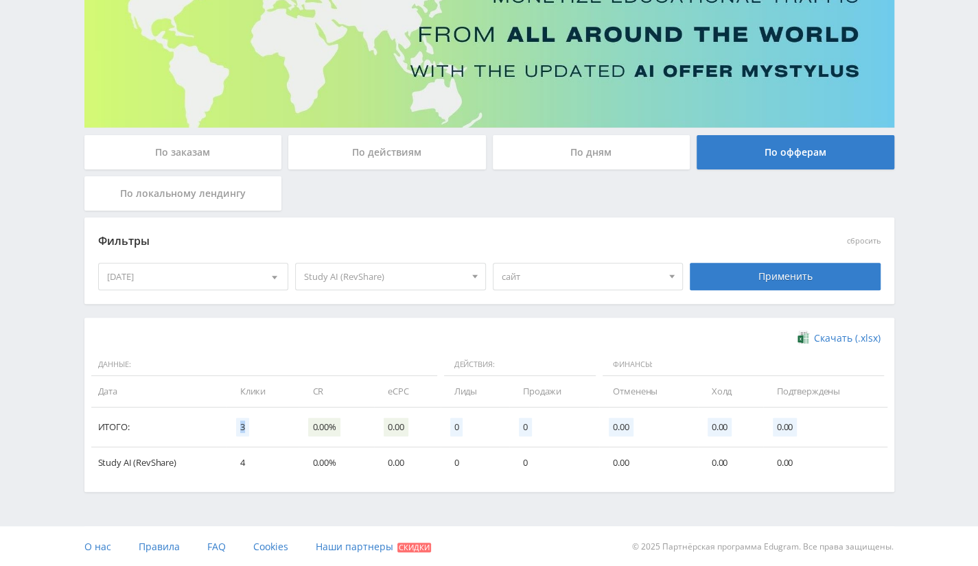
drag, startPoint x: 228, startPoint y: 436, endPoint x: 279, endPoint y: 425, distance: 52.0
click at [279, 425] on td "3" at bounding box center [263, 428] width 73 height 40
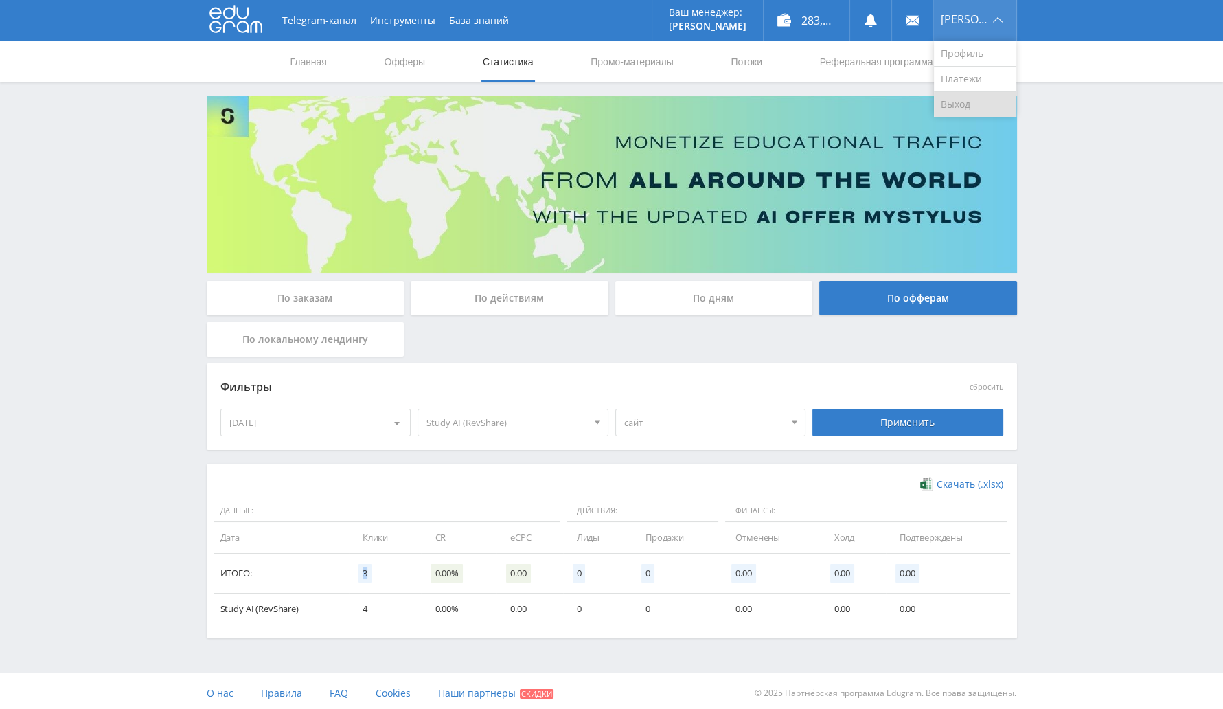
drag, startPoint x: 958, startPoint y: 100, endPoint x: 949, endPoint y: 94, distance: 10.5
click at [958, 100] on link "Выход" at bounding box center [975, 104] width 82 height 25
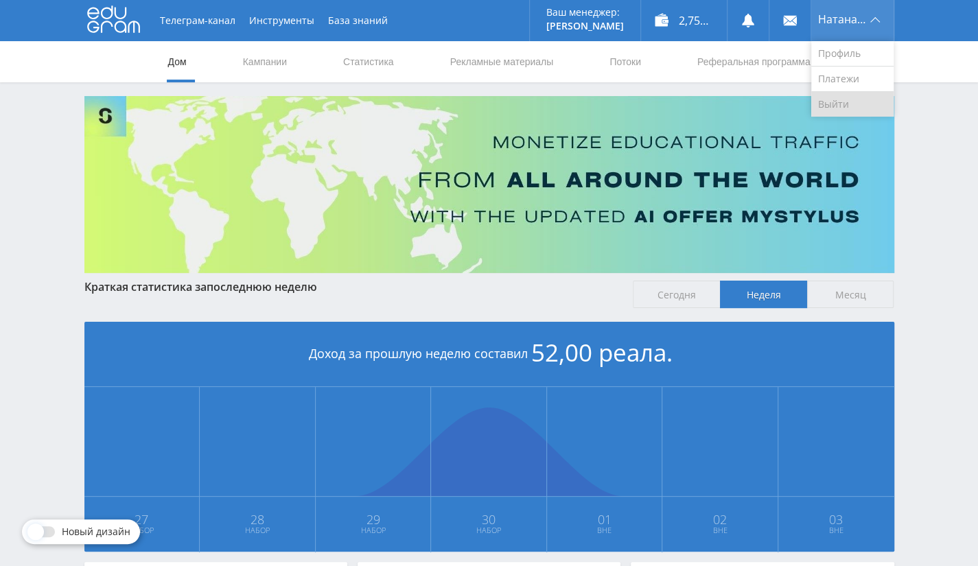
click at [830, 109] on font "Выйти" at bounding box center [833, 104] width 31 height 13
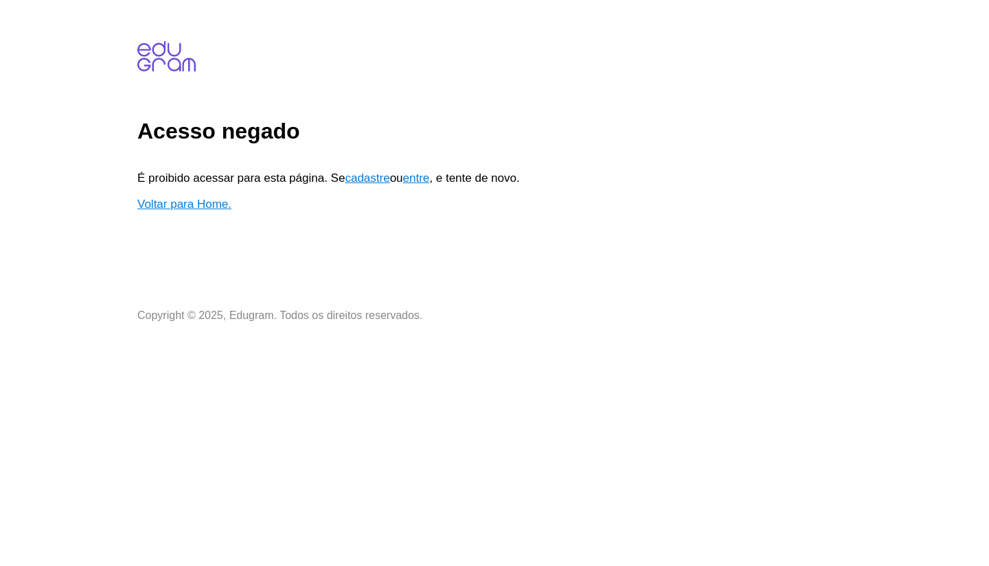
click at [209, 202] on link "Voltar para Home." at bounding box center [184, 204] width 94 height 13
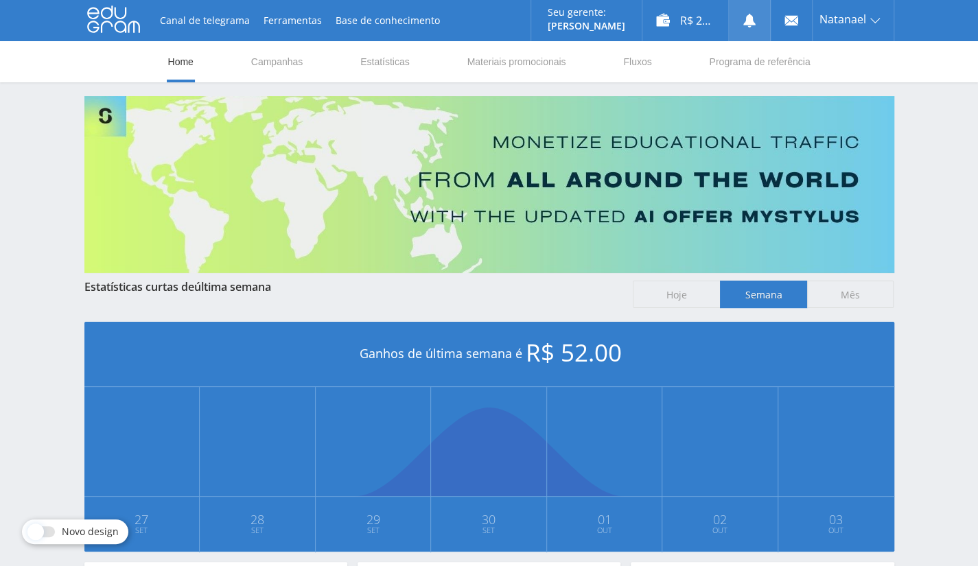
click at [736, 27] on link at bounding box center [749, 20] width 41 height 41
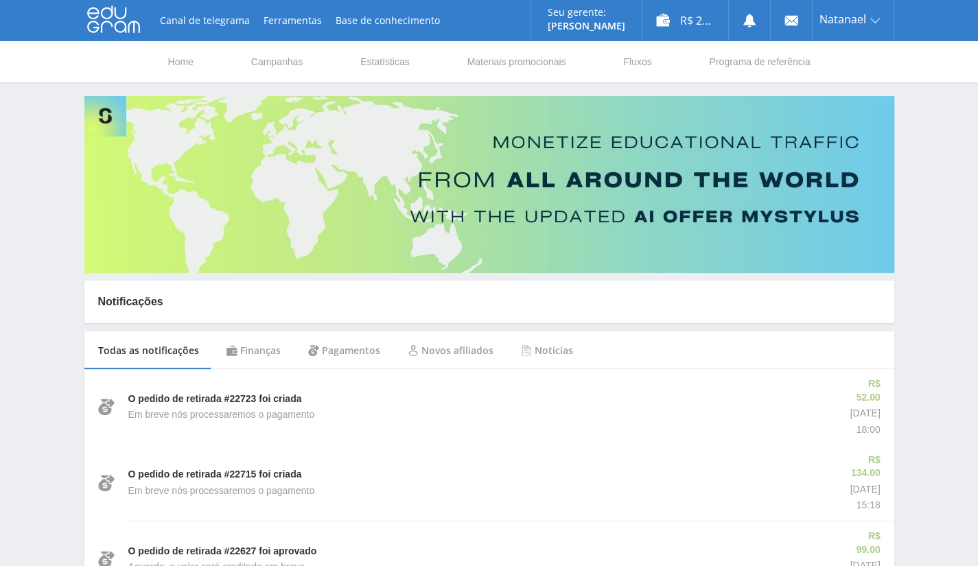
click at [254, 351] on div "Finanças" at bounding box center [254, 351] width 82 height 38
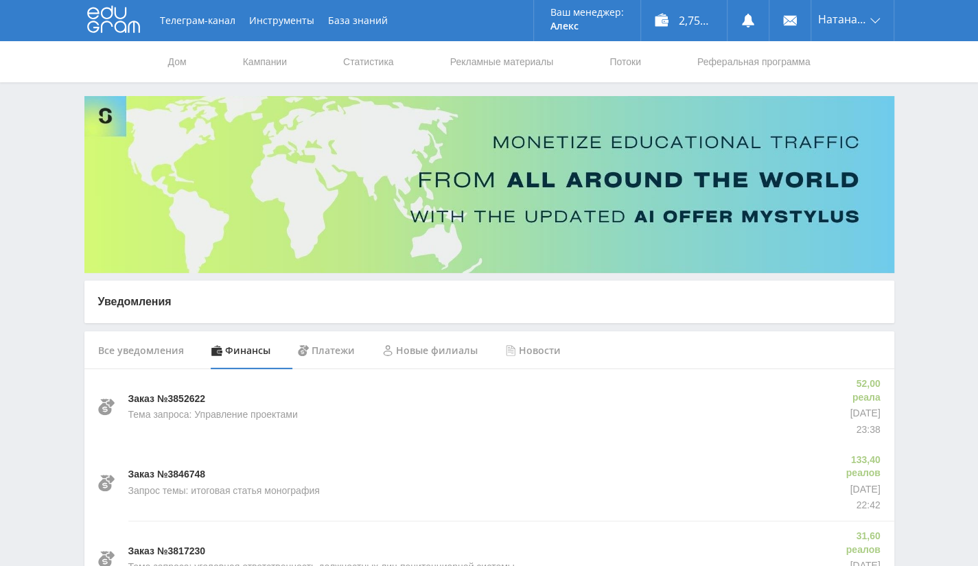
click at [564, 450] on div "Заказ №3846748 Запрос темы: итоговая статья монография" at bounding box center [469, 484] width 683 height 76
drag, startPoint x: 812, startPoint y: 384, endPoint x: 891, endPoint y: 438, distance: 95.8
click at [891, 438] on div "52,00 реала 30 сентября 2025 г. 23:38" at bounding box center [857, 407] width 74 height 76
click at [328, 348] on font "Платежи" at bounding box center [333, 350] width 43 height 13
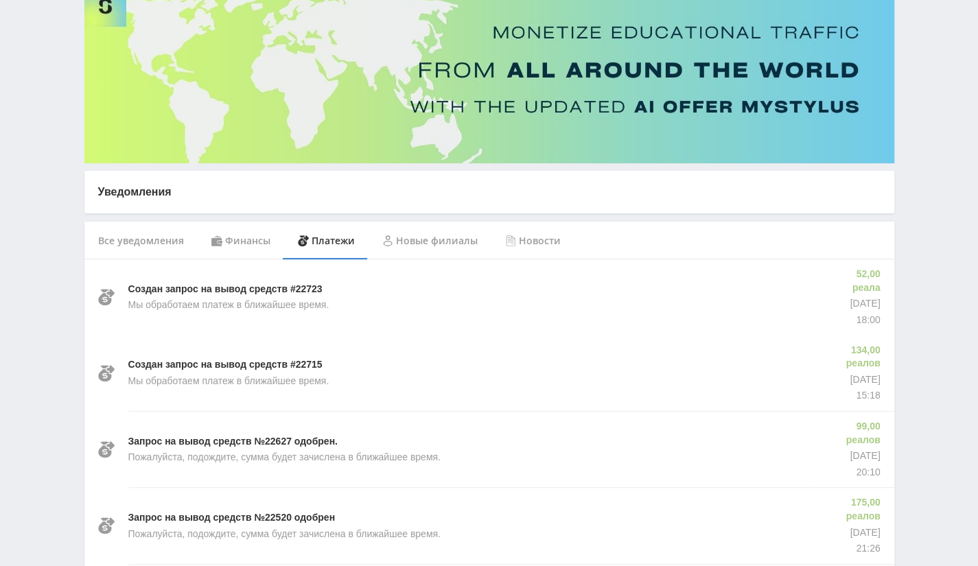
scroll to position [137, 0]
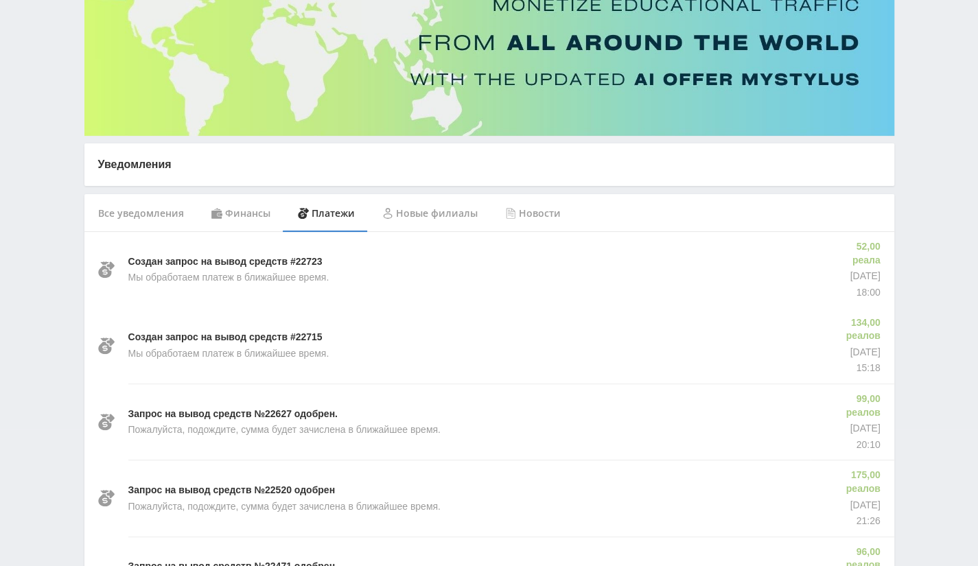
click at [317, 339] on font "Создан запрос на вывод средств #22715" at bounding box center [225, 337] width 194 height 11
copy font "22715"
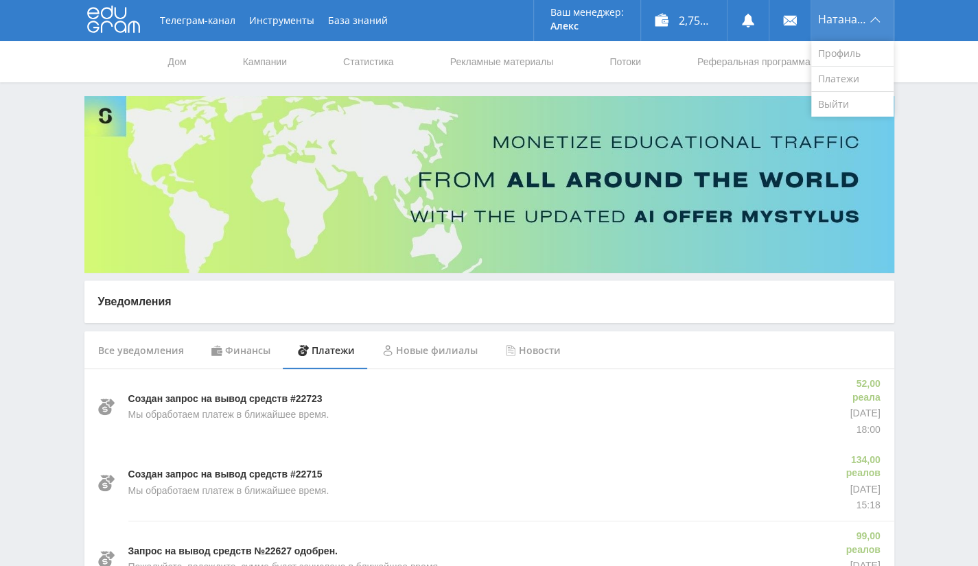
click at [842, 19] on font "Натанаэль" at bounding box center [846, 19] width 57 height 15
click at [838, 108] on font "Выйти" at bounding box center [833, 104] width 31 height 13
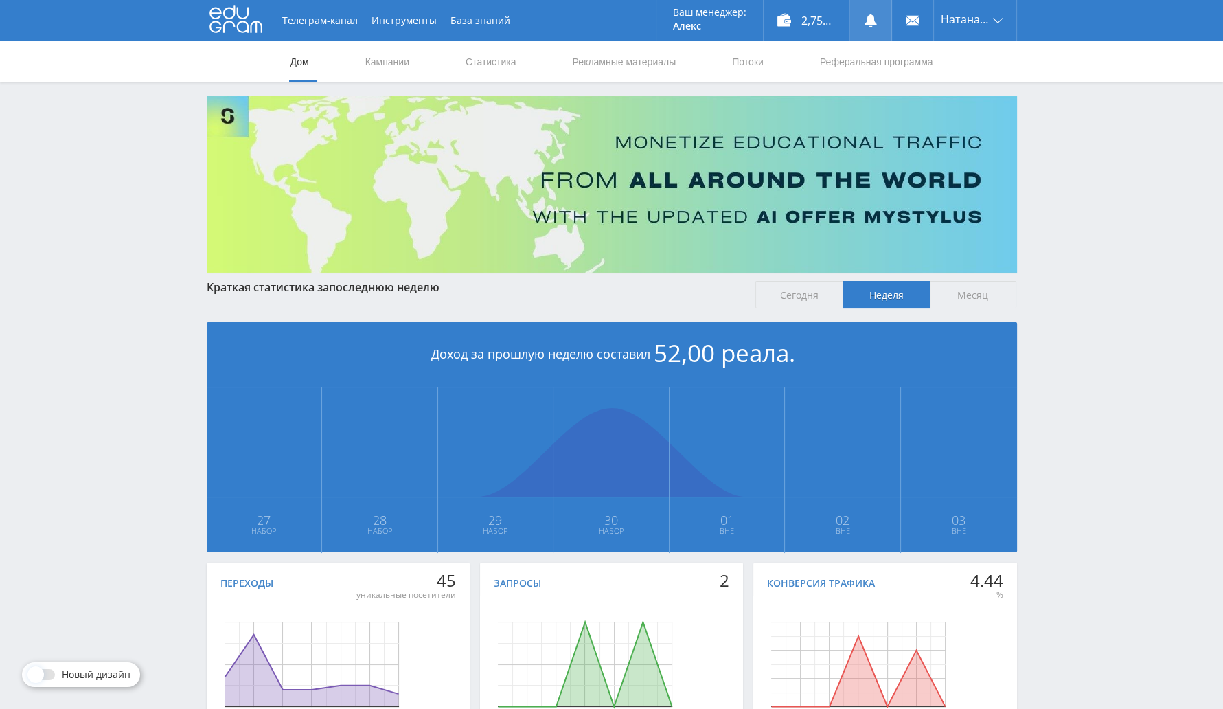
click at [865, 32] on link at bounding box center [870, 20] width 41 height 41
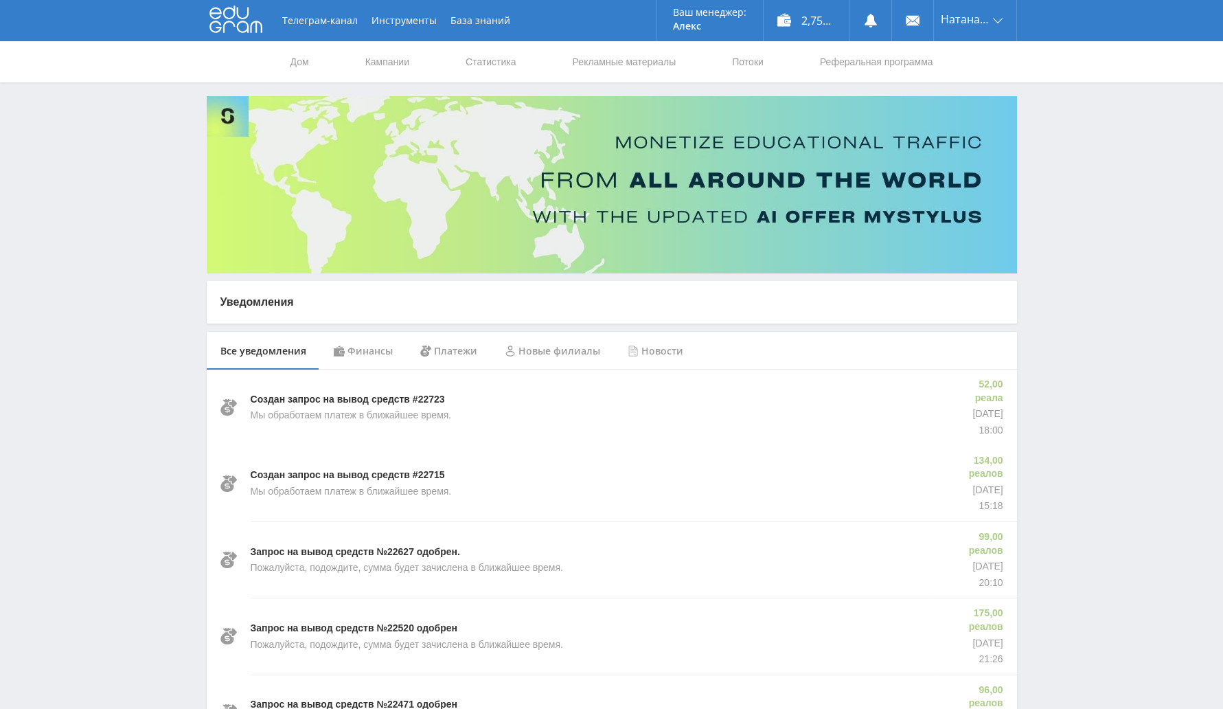
click at [428, 354] on icon at bounding box center [425, 350] width 11 height 11
drag, startPoint x: 708, startPoint y: 402, endPoint x: 708, endPoint y: 393, distance: 9.6
click at [708, 401] on div "Создан запрос на вывод средств #22723 Мы обработаем платеж в ближайшее время." at bounding box center [597, 407] width 692 height 76
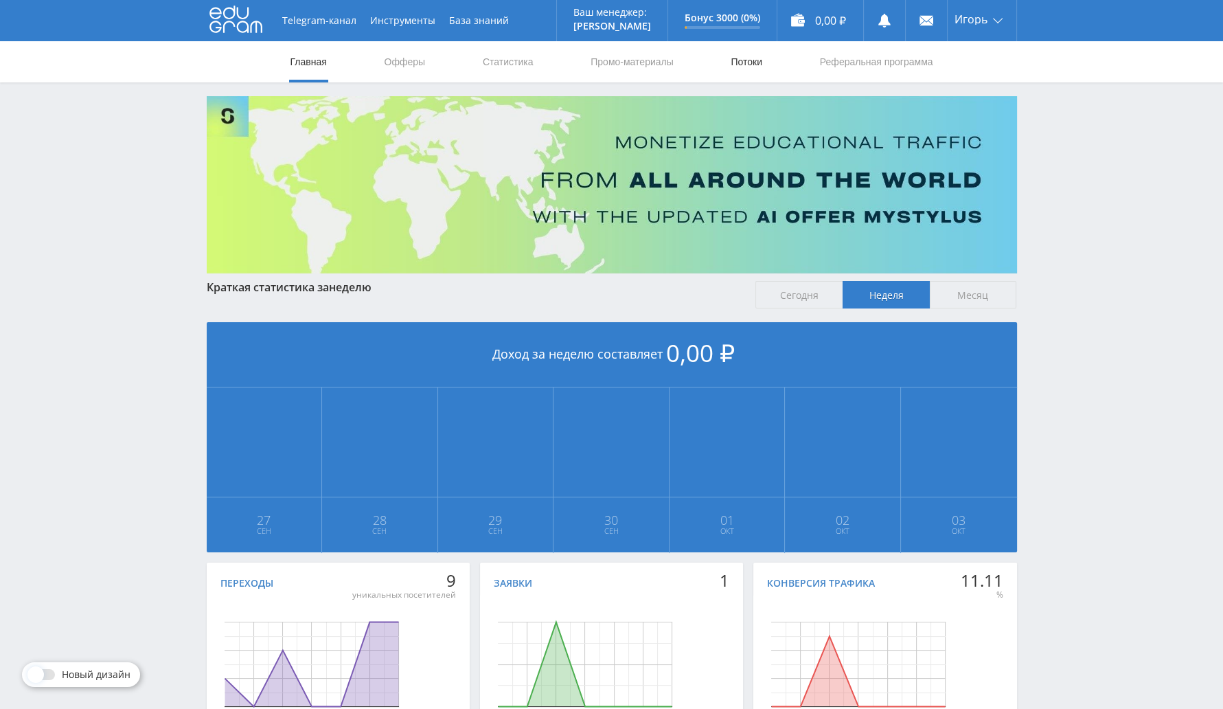
click at [742, 63] on link "Потоки" at bounding box center [746, 61] width 34 height 41
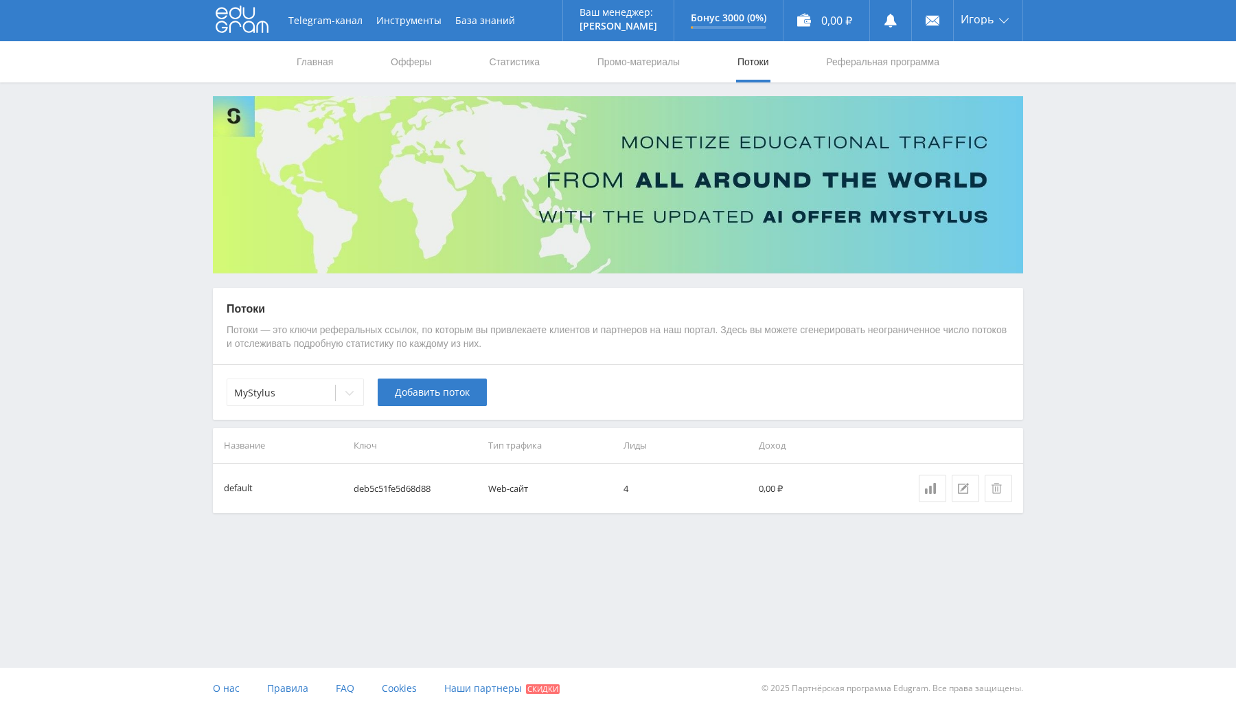
click at [382, 492] on td "deb5c51fe5d68d88" at bounding box center [415, 487] width 135 height 49
click at [766, 584] on div "Telegram-канал Инструменты База знаний Ваш менеджер: Alex Alex Online @edugram_…" at bounding box center [618, 354] width 1236 height 709
click at [516, 71] on link "Статистика" at bounding box center [515, 61] width 54 height 41
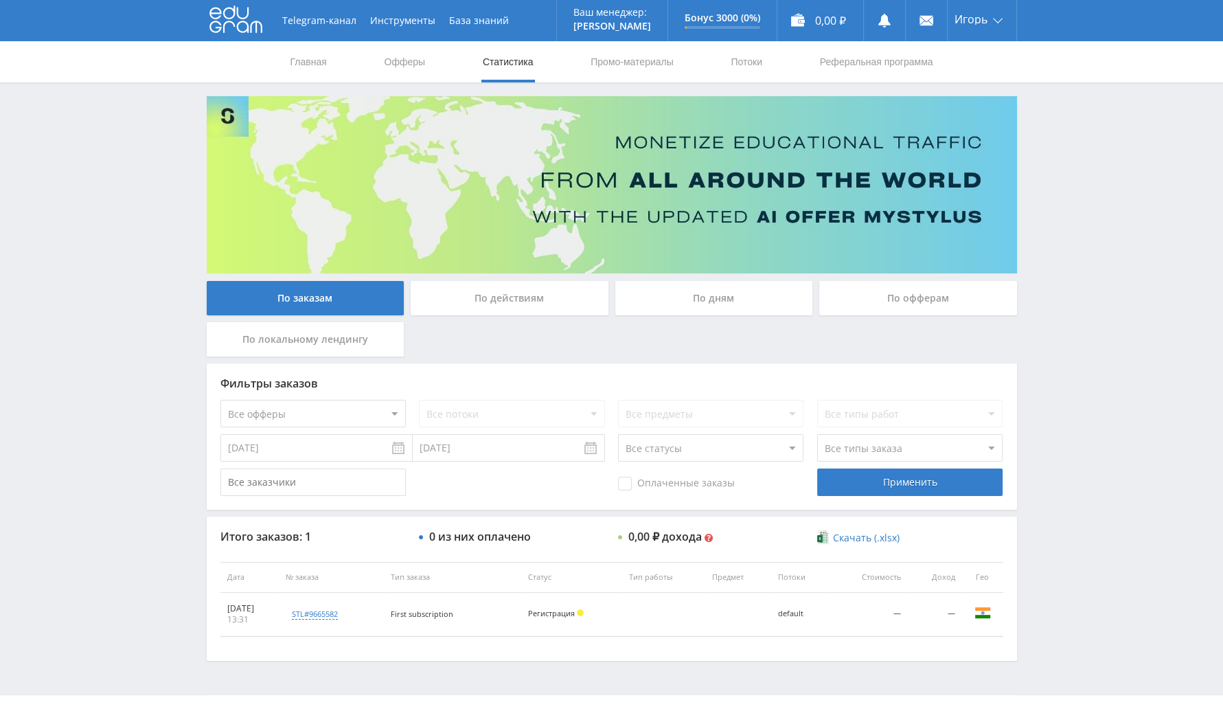
click at [891, 300] on div "По офферам" at bounding box center [918, 298] width 198 height 34
click at [0, 0] on input "По офферам" at bounding box center [0, 0] width 0 height 0
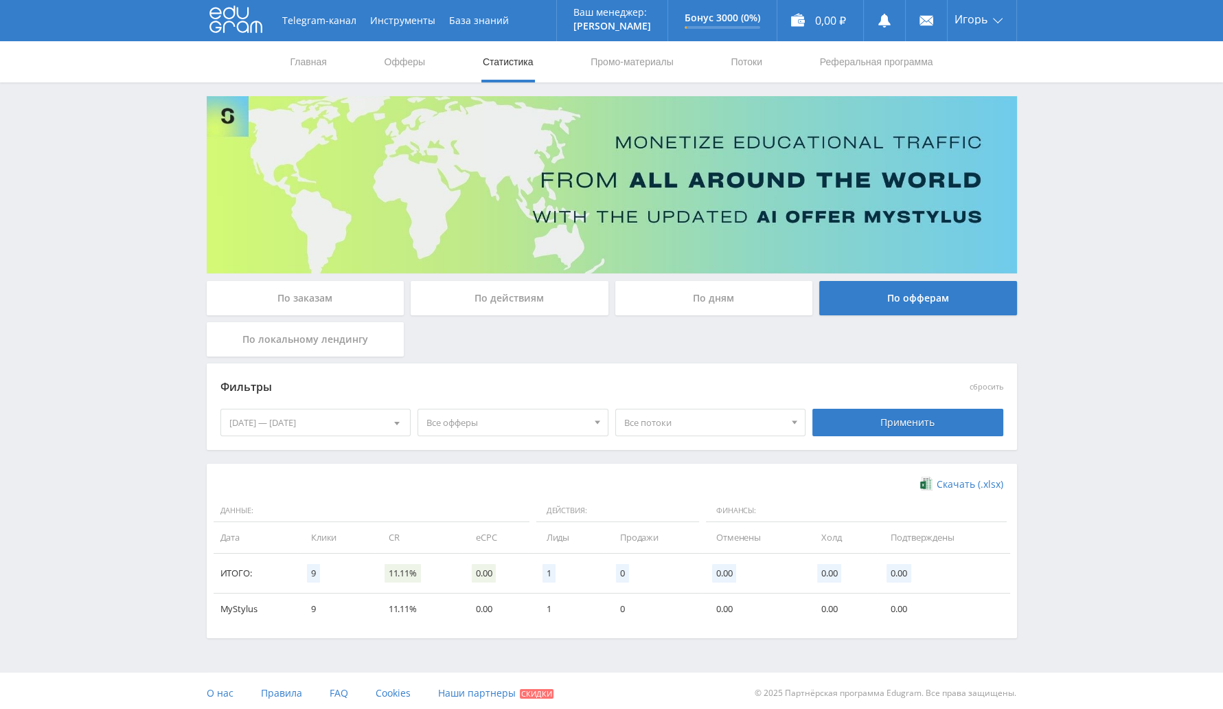
click at [583, 406] on div "Все офферы Все офферы MyStylus MyStylus - Revshare Кэмп Studybay Автор24 Studyb…" at bounding box center [513, 422] width 198 height 38
click at [531, 434] on span "Все офферы" at bounding box center [506, 422] width 161 height 26
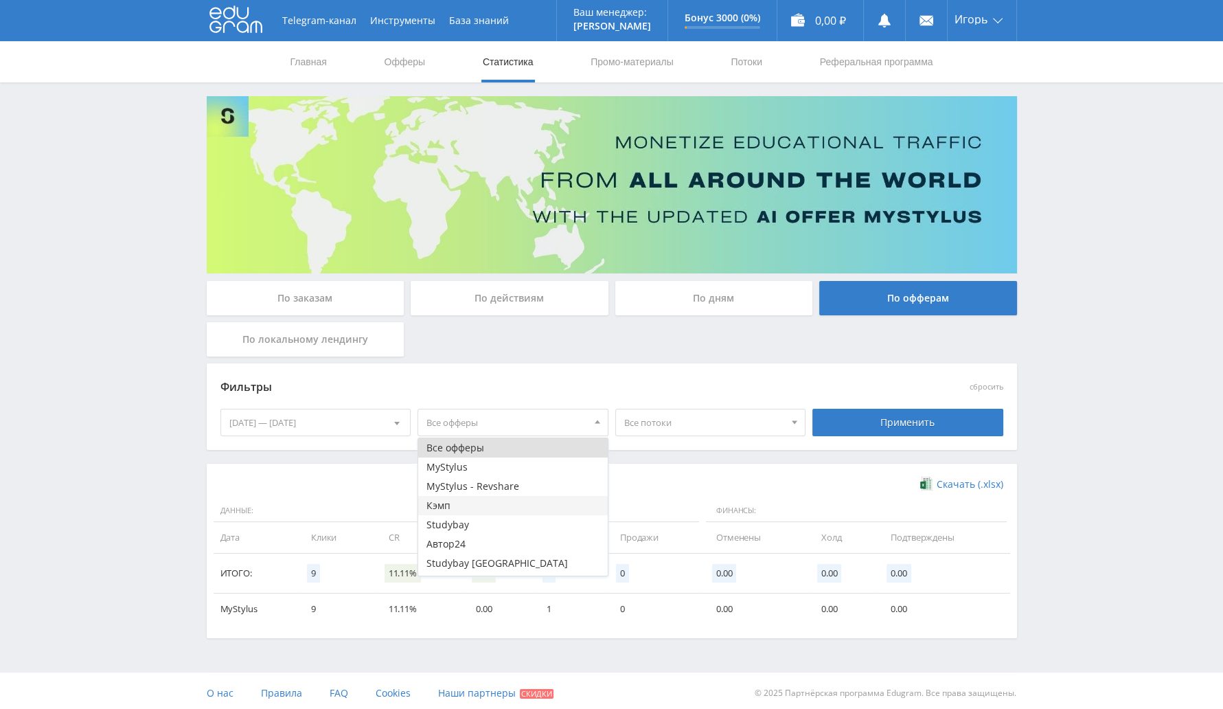
scroll to position [16, 0]
click at [527, 448] on button "MyStylus" at bounding box center [513, 450] width 190 height 19
click at [522, 464] on button "MyStylus - Revshare" at bounding box center [513, 469] width 190 height 19
click at [706, 458] on div "Фильтры сбросить 27.09.2025 — 03.10.2025 Календарь Период Октябрь, 2025 Пн Вт С…" at bounding box center [612, 413] width 810 height 100
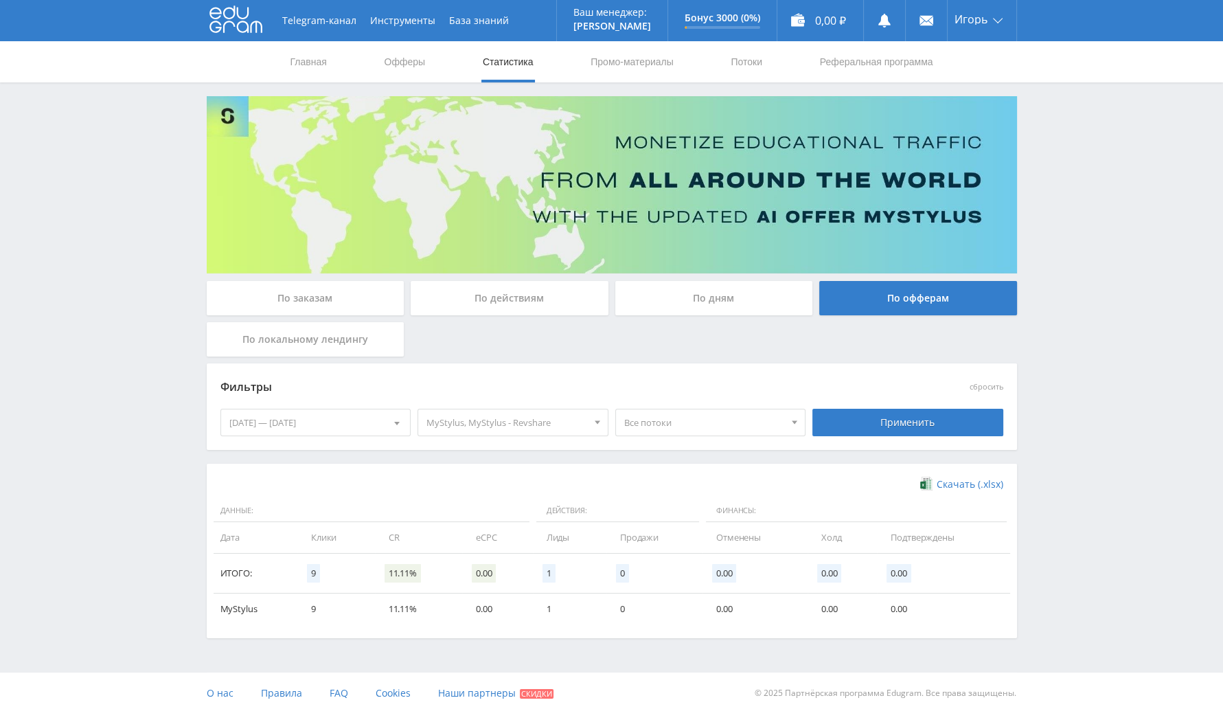
click at [333, 424] on div "[DATE] — [DATE]" at bounding box center [316, 422] width 190 height 26
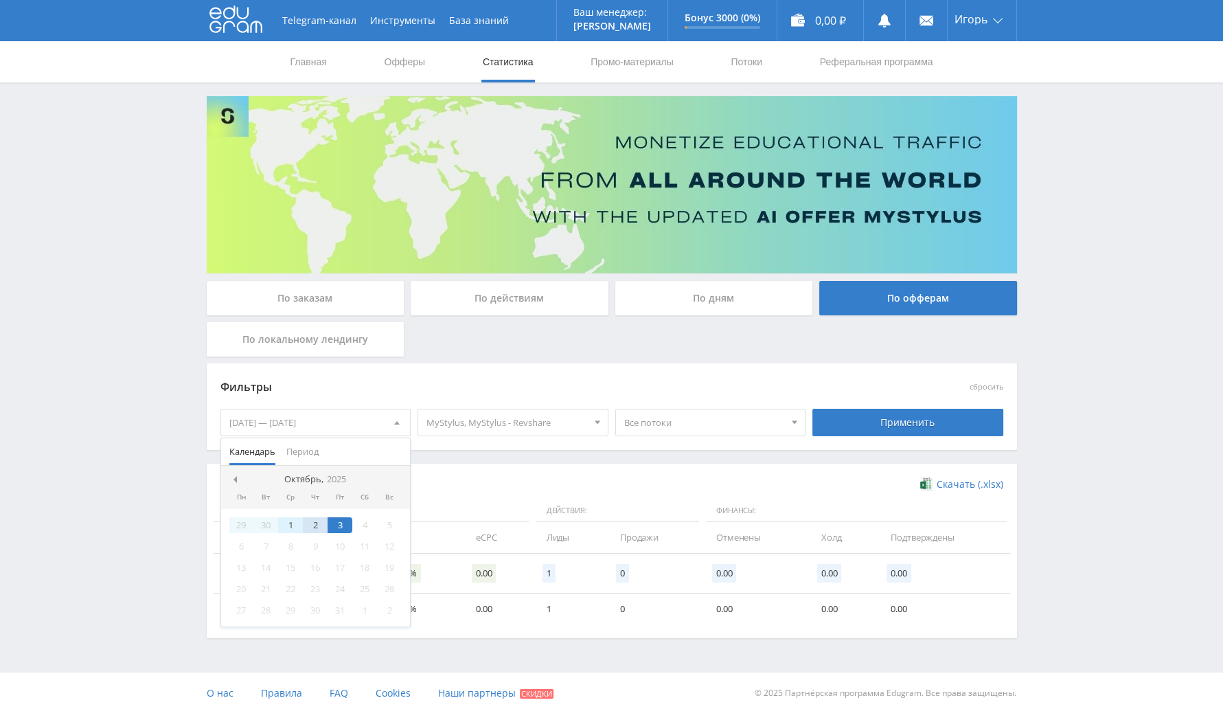
click at [295, 523] on div "1" at bounding box center [290, 525] width 25 height 16
click at [341, 523] on div "3" at bounding box center [340, 525] width 25 height 16
click at [583, 490] on div "Скачать (.xlsx)" at bounding box center [611, 484] width 783 height 14
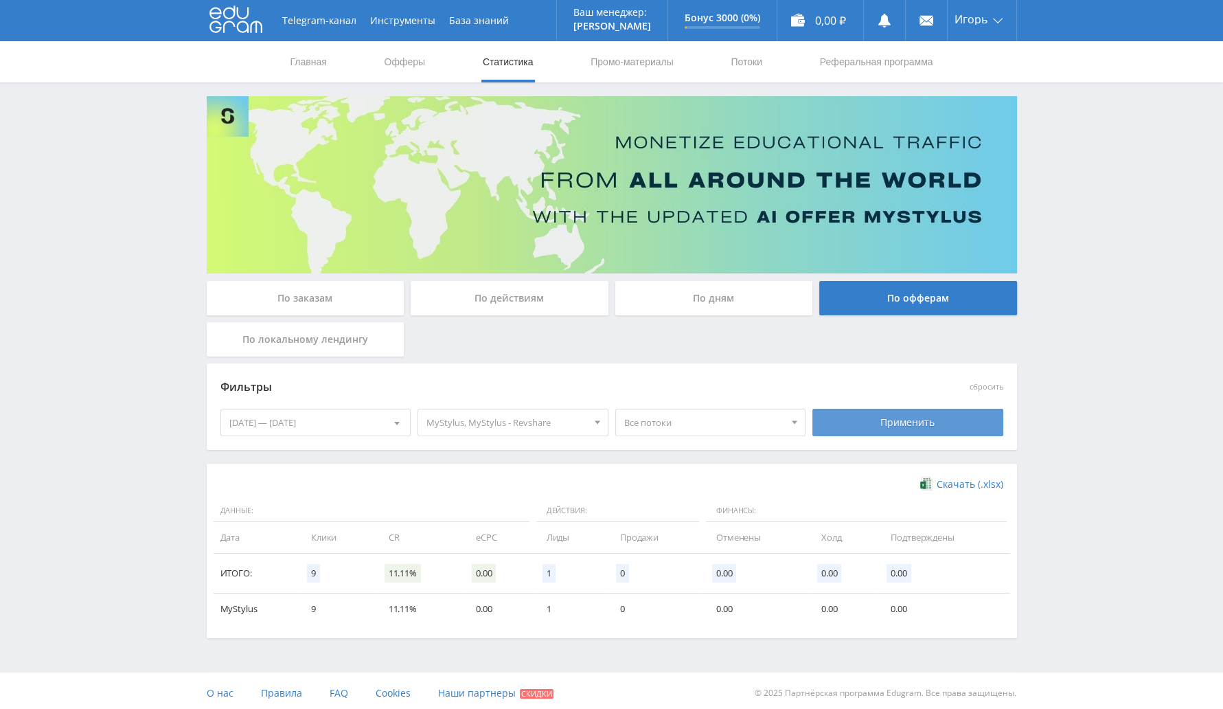
click at [869, 428] on div "Применить" at bounding box center [907, 422] width 191 height 27
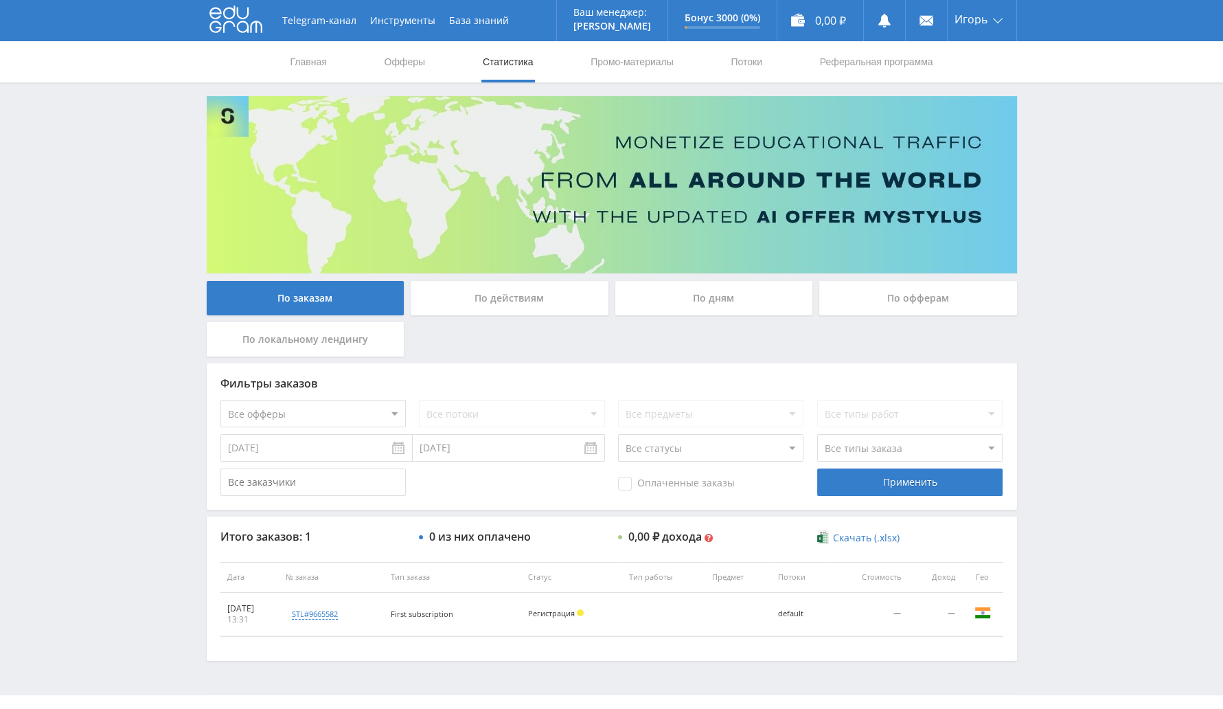
drag, startPoint x: 996, startPoint y: 312, endPoint x: 990, endPoint y: 302, distance: 11.4
click at [996, 312] on div "По офферам" at bounding box center [918, 298] width 198 height 34
click at [0, 0] on input "По офферам" at bounding box center [0, 0] width 0 height 0
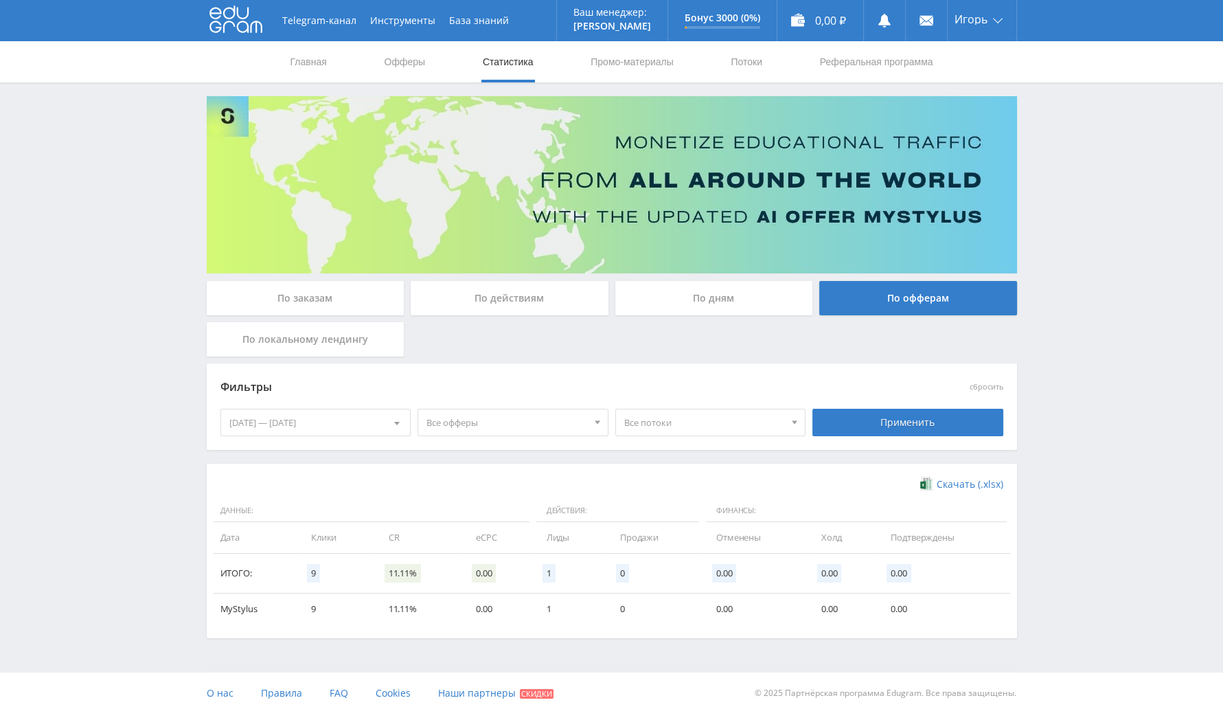
click at [369, 415] on div "[DATE] — [DATE]" at bounding box center [316, 422] width 190 height 26
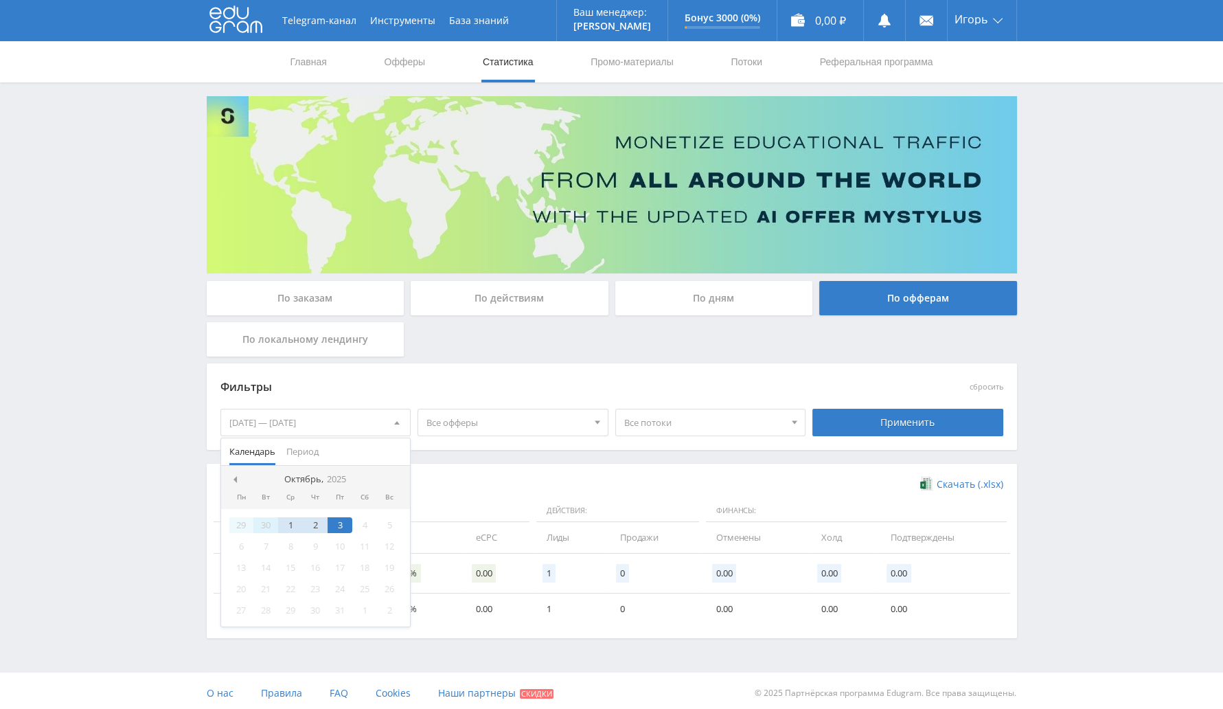
click at [274, 523] on div "30" at bounding box center [265, 525] width 25 height 16
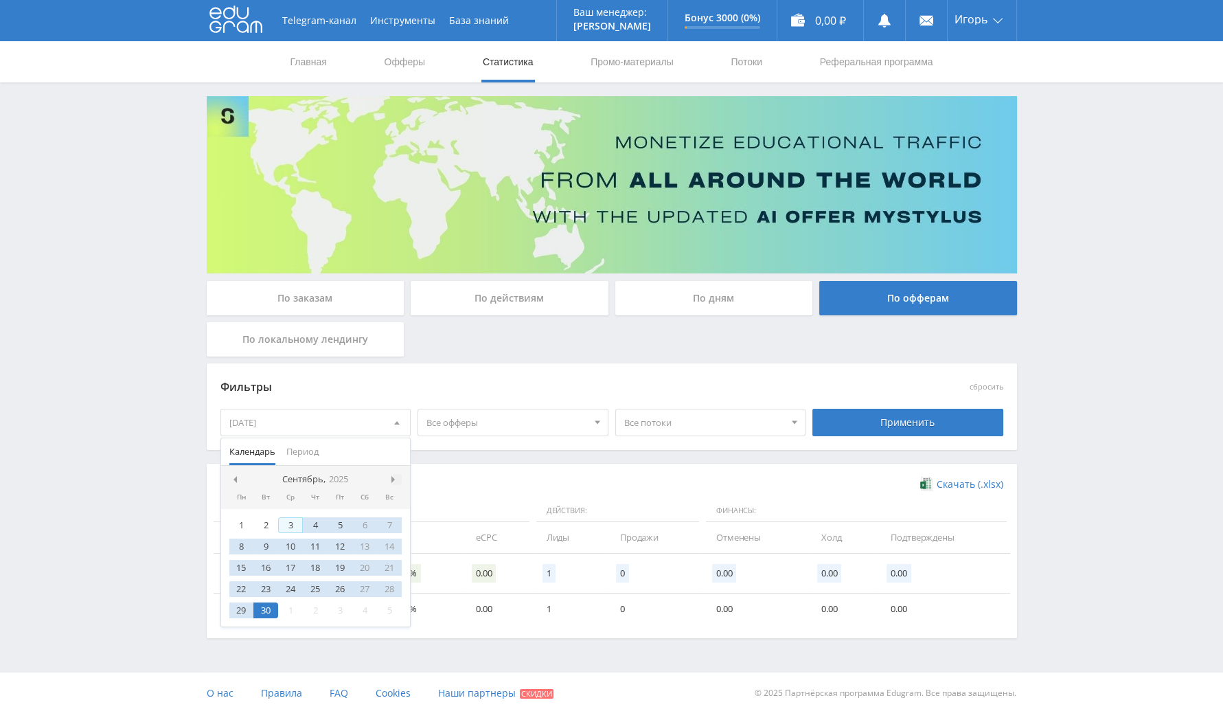
click at [395, 479] on span at bounding box center [394, 479] width 7 height 7
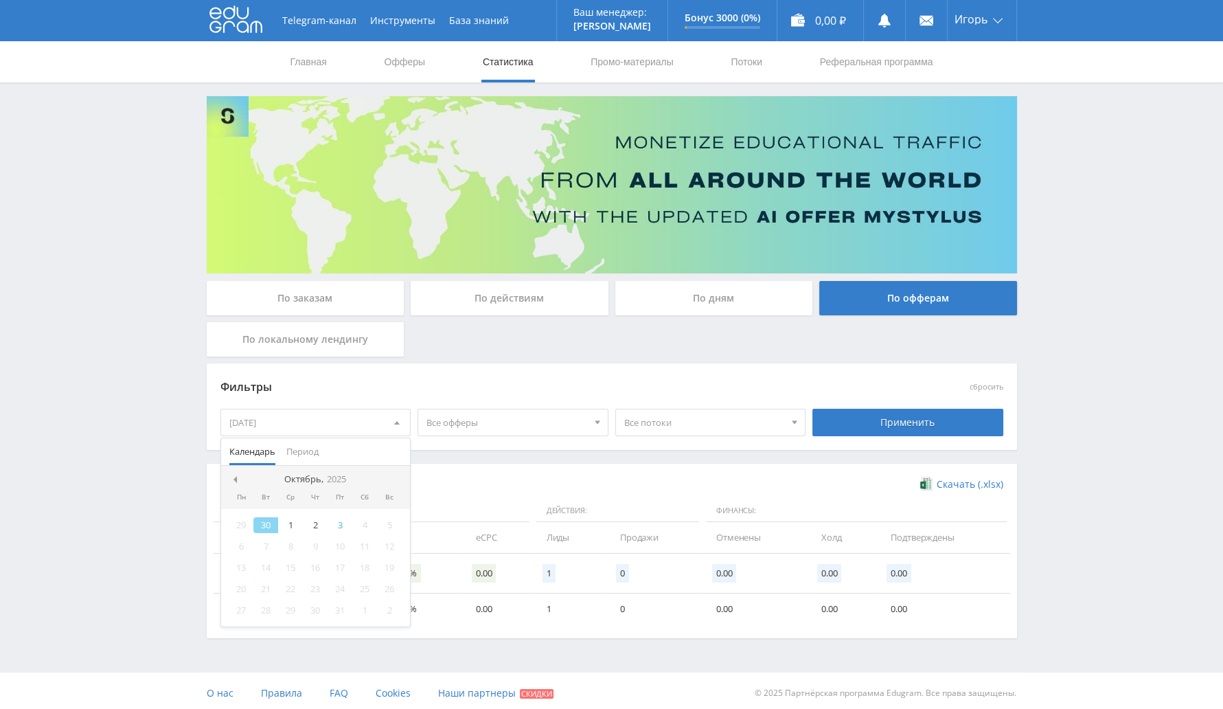
click at [273, 520] on div "30" at bounding box center [265, 525] width 25 height 16
click at [400, 477] on div at bounding box center [396, 479] width 11 height 11
click at [297, 520] on div "1" at bounding box center [290, 525] width 25 height 16
click at [333, 525] on div "3" at bounding box center [340, 525] width 25 height 16
click at [595, 422] on span at bounding box center [597, 423] width 5 height 7
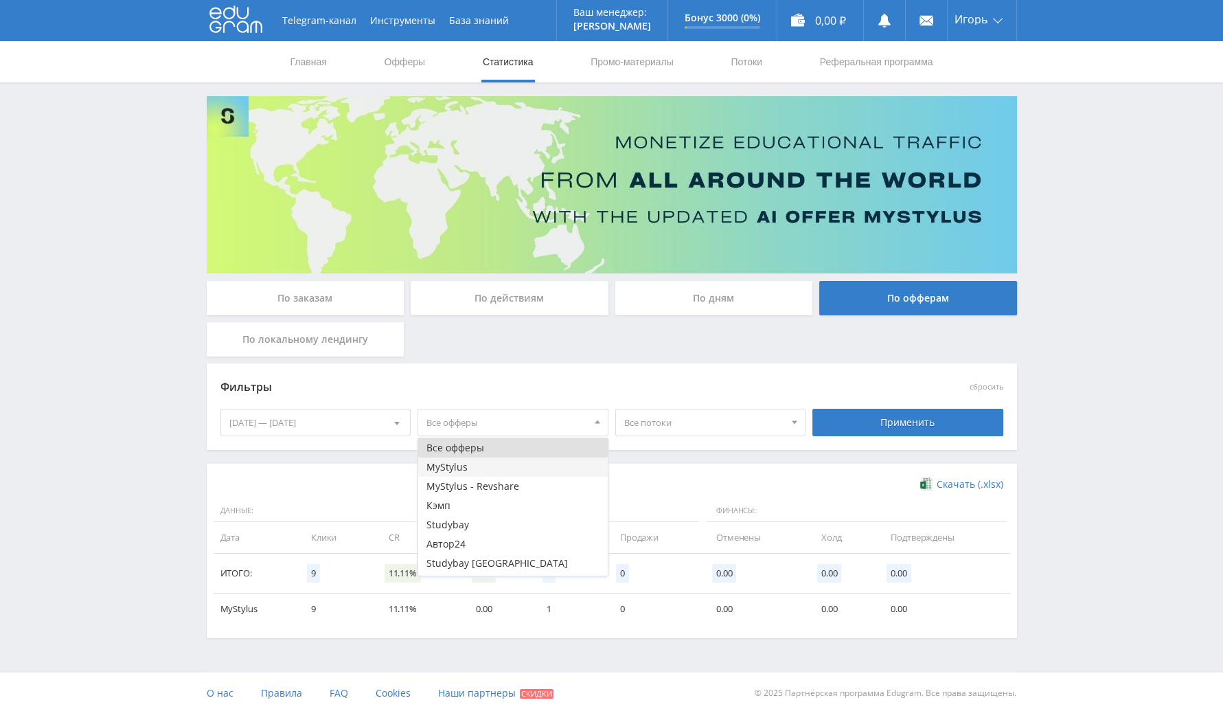
click at [539, 472] on button "MyStylus" at bounding box center [513, 466] width 190 height 19
drag, startPoint x: 531, startPoint y: 488, endPoint x: 594, endPoint y: 475, distance: 63.8
click at [530, 489] on button "MyStylus - Revshare" at bounding box center [513, 486] width 190 height 19
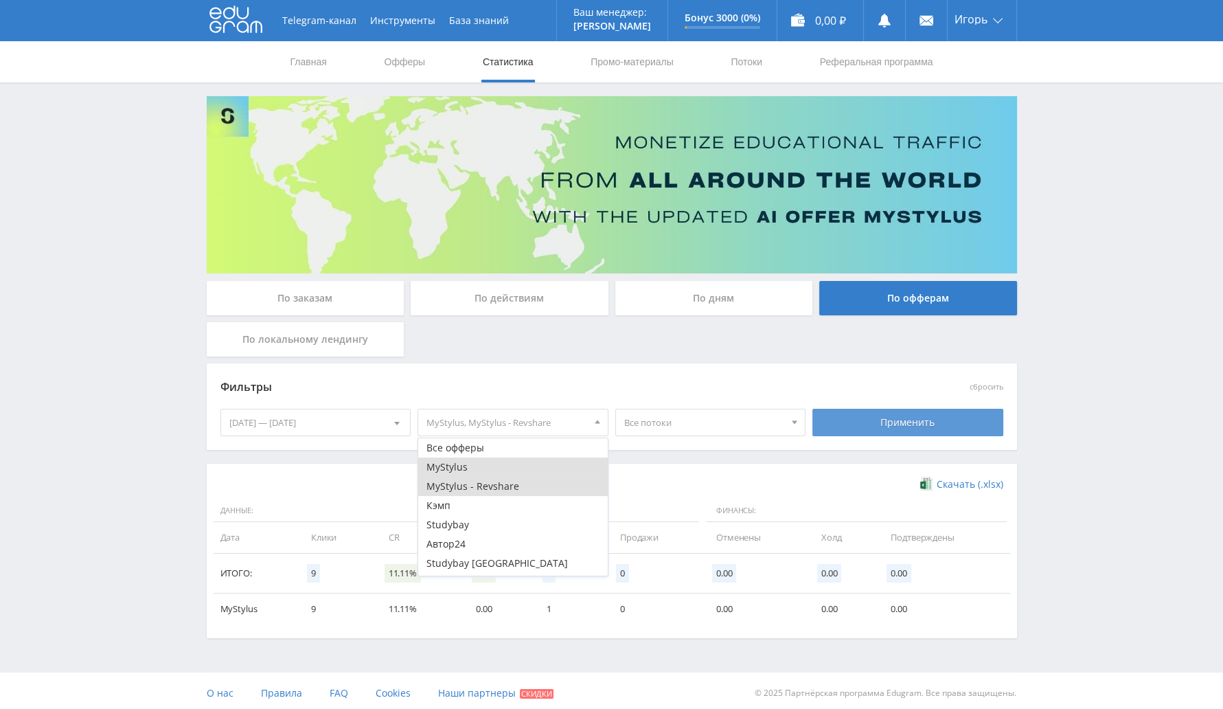
click at [892, 420] on div "Применить" at bounding box center [907, 422] width 191 height 27
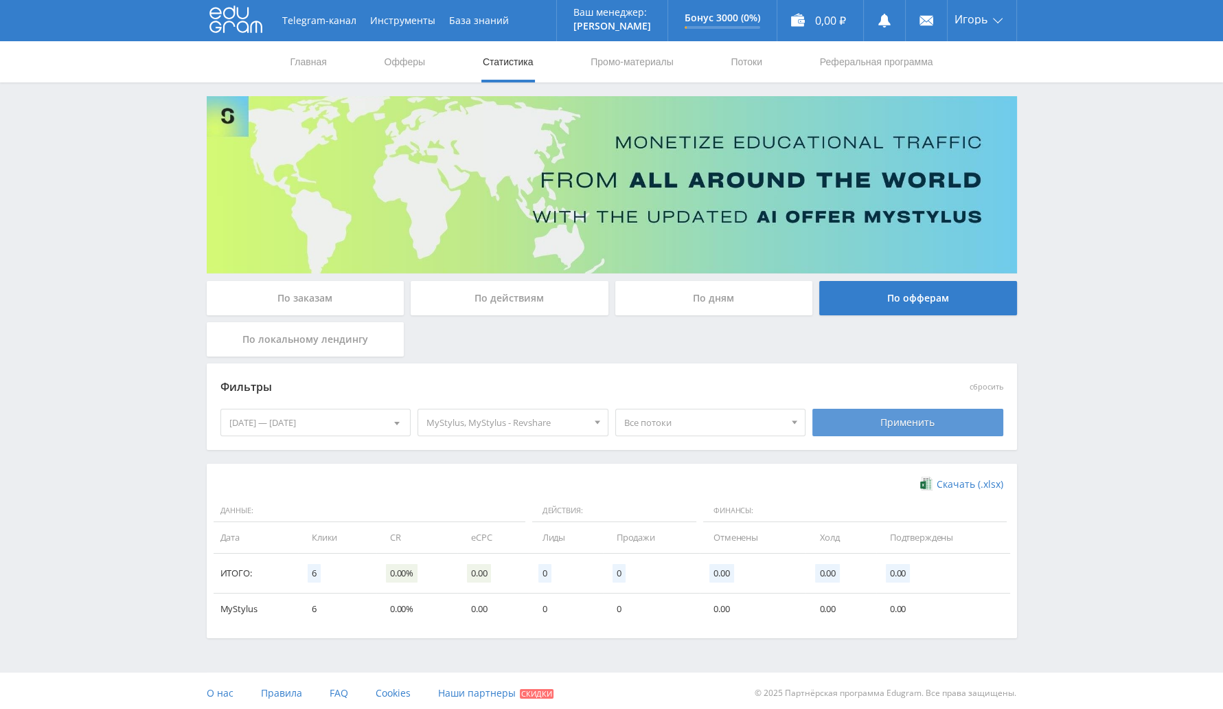
click at [895, 424] on div "Применить" at bounding box center [907, 422] width 191 height 27
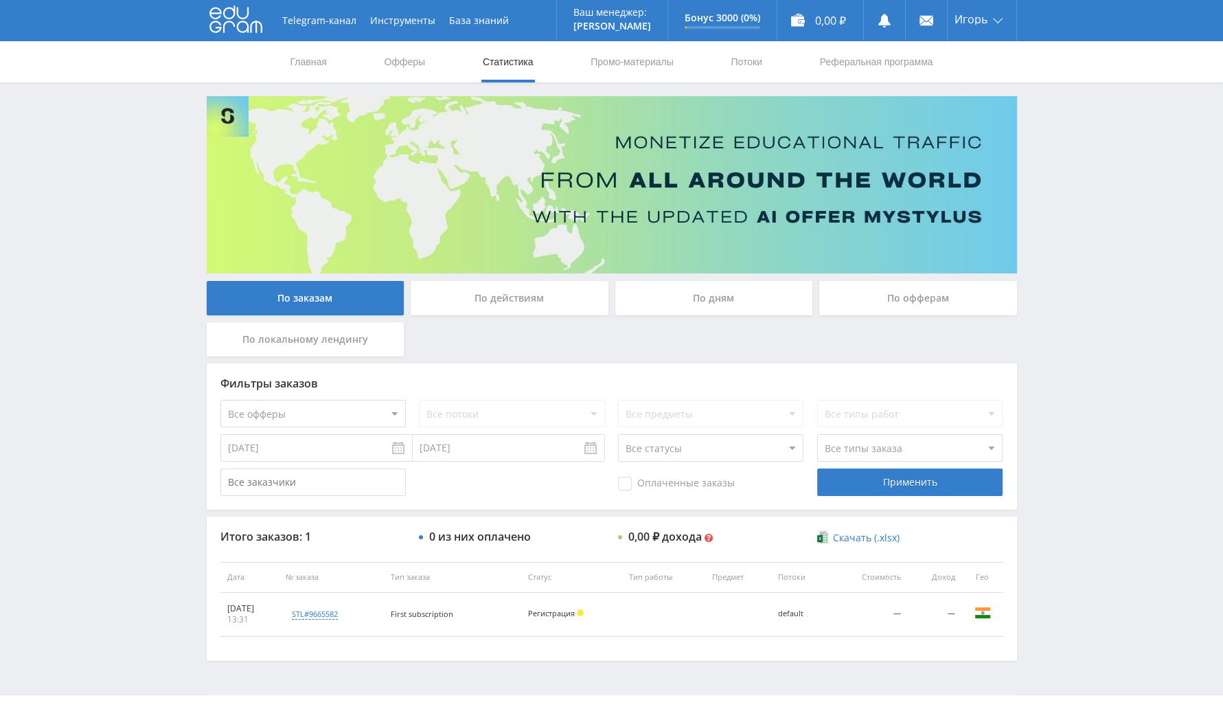
click at [875, 319] on div "По офферам" at bounding box center [918, 301] width 205 height 41
click at [898, 303] on div "По офферам" at bounding box center [918, 298] width 198 height 34
click at [0, 0] on input "По офферам" at bounding box center [0, 0] width 0 height 0
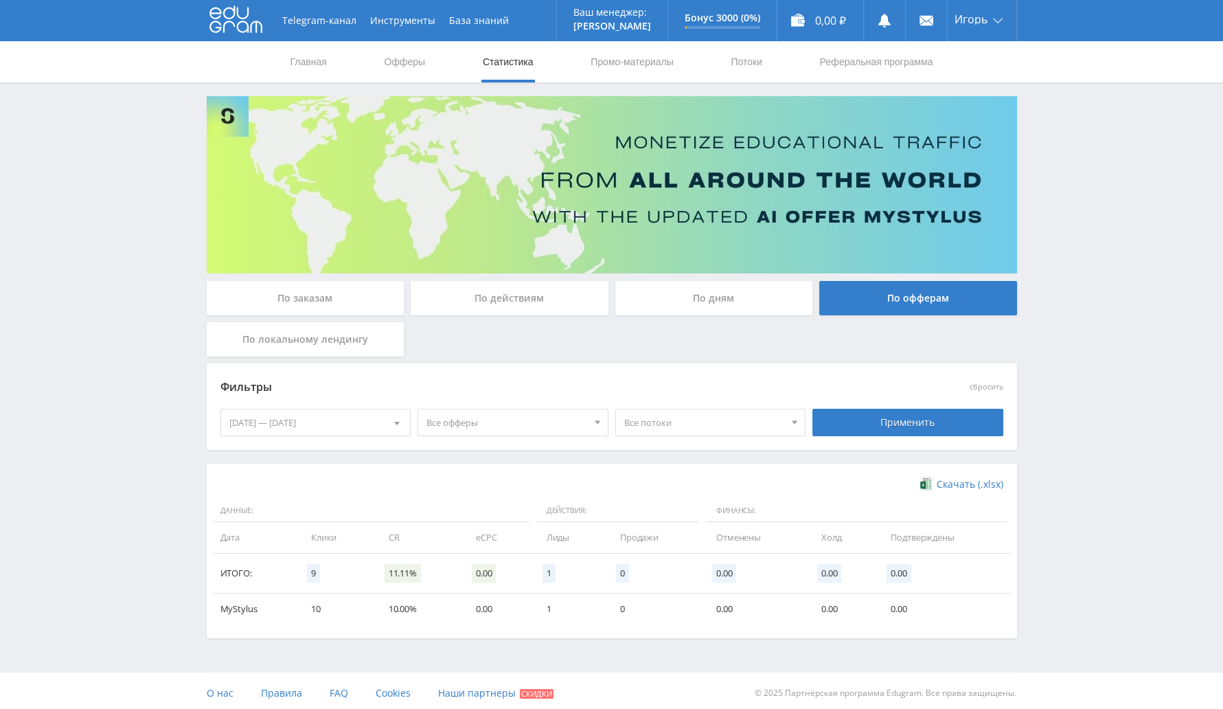
click at [363, 406] on div "[DATE] — [DATE] Календарь Период [DATE] Пн Вт Ср Чт Пт Сб Вс 29 30 1 2 3 4 5 6 …" at bounding box center [316, 422] width 198 height 38
click at [349, 427] on div "[DATE] — [DATE]" at bounding box center [316, 422] width 190 height 26
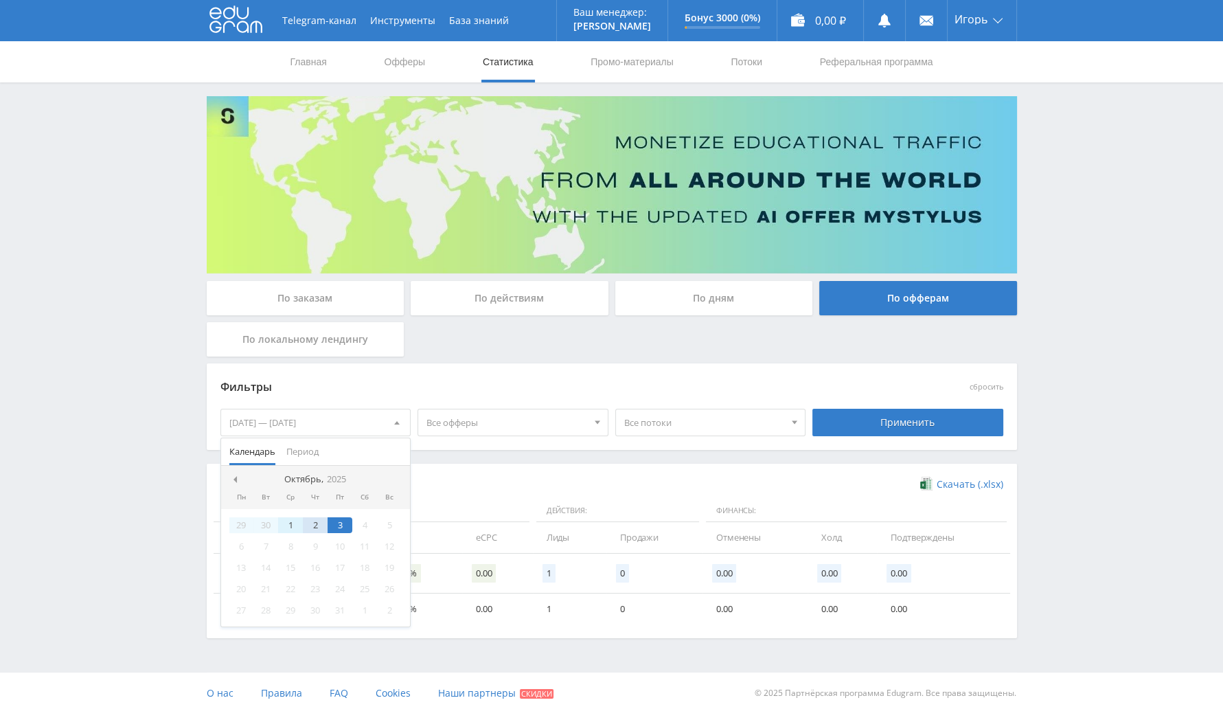
click at [280, 522] on div "1" at bounding box center [290, 525] width 25 height 16
click at [342, 520] on div "3" at bounding box center [340, 525] width 25 height 16
click at [536, 447] on div "Фильтры сбросить [DATE] — [DATE] Календарь Период [DATE] Пн Вт Ср Чт Пт Сб Вс 2…" at bounding box center [612, 406] width 810 height 87
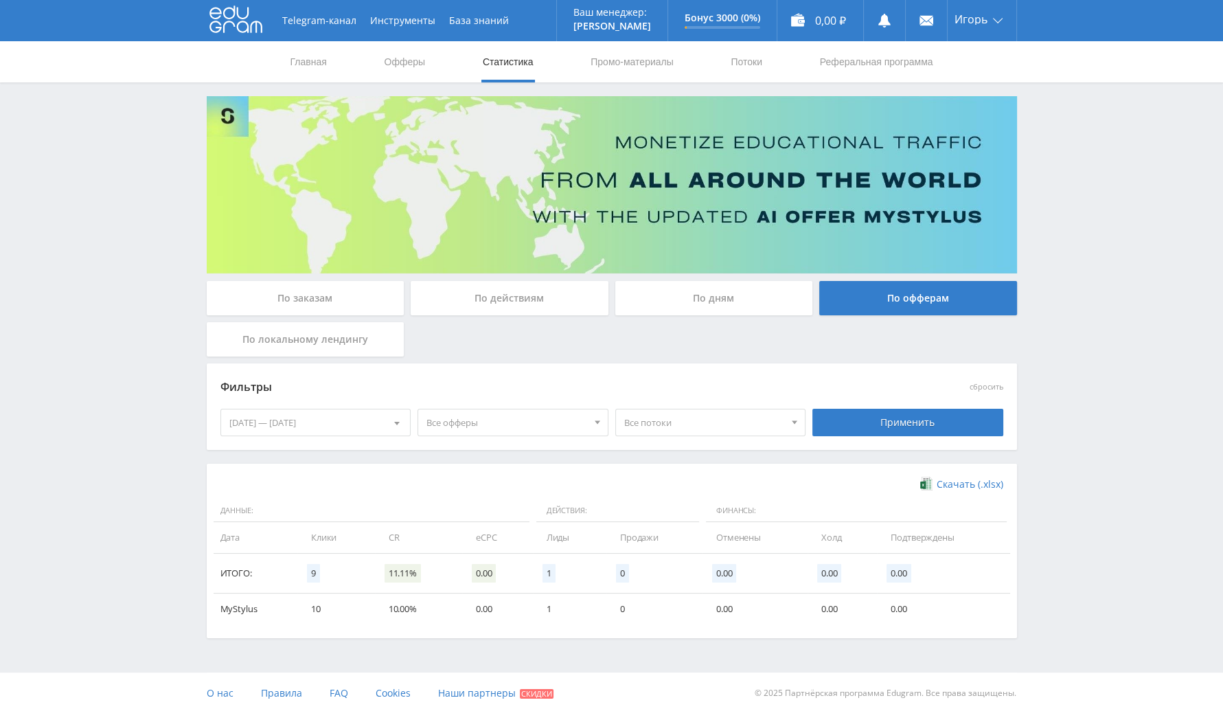
click at [536, 427] on span "Все офферы" at bounding box center [506, 422] width 161 height 26
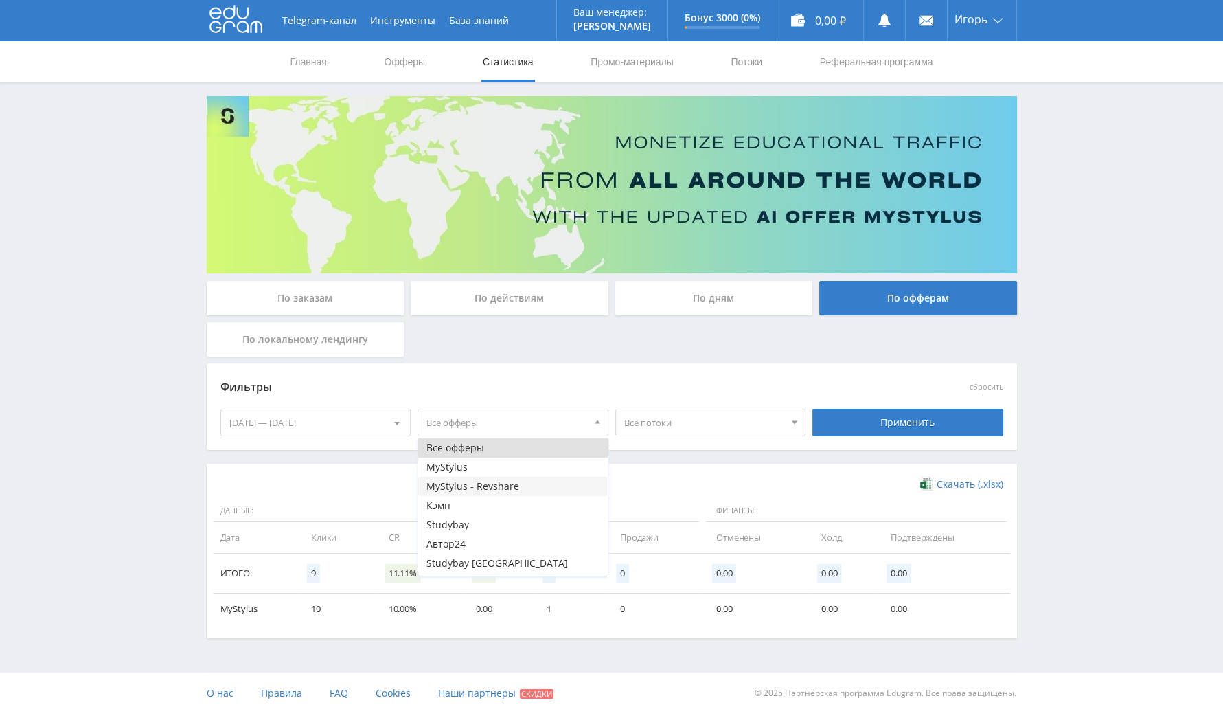
click at [508, 485] on button "MyStylus - Revshare" at bounding box center [513, 486] width 190 height 19
click at [514, 461] on button "MyStylus" at bounding box center [513, 466] width 190 height 19
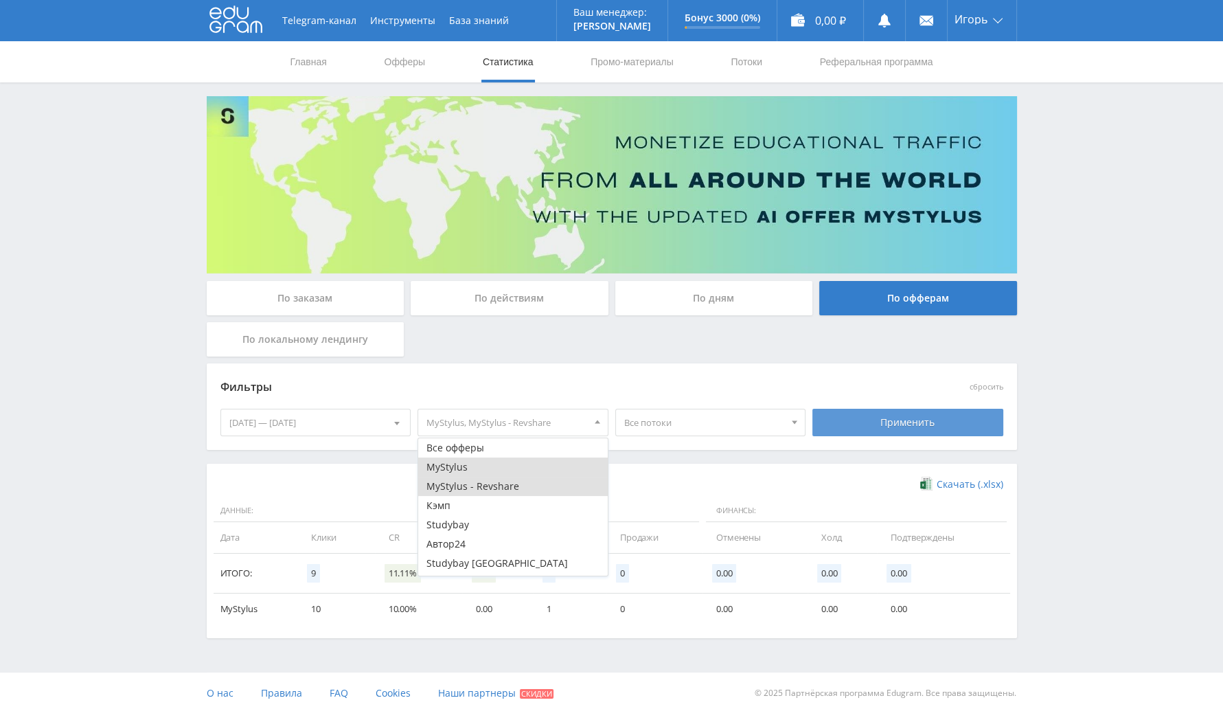
click at [851, 424] on div "Применить" at bounding box center [907, 422] width 191 height 27
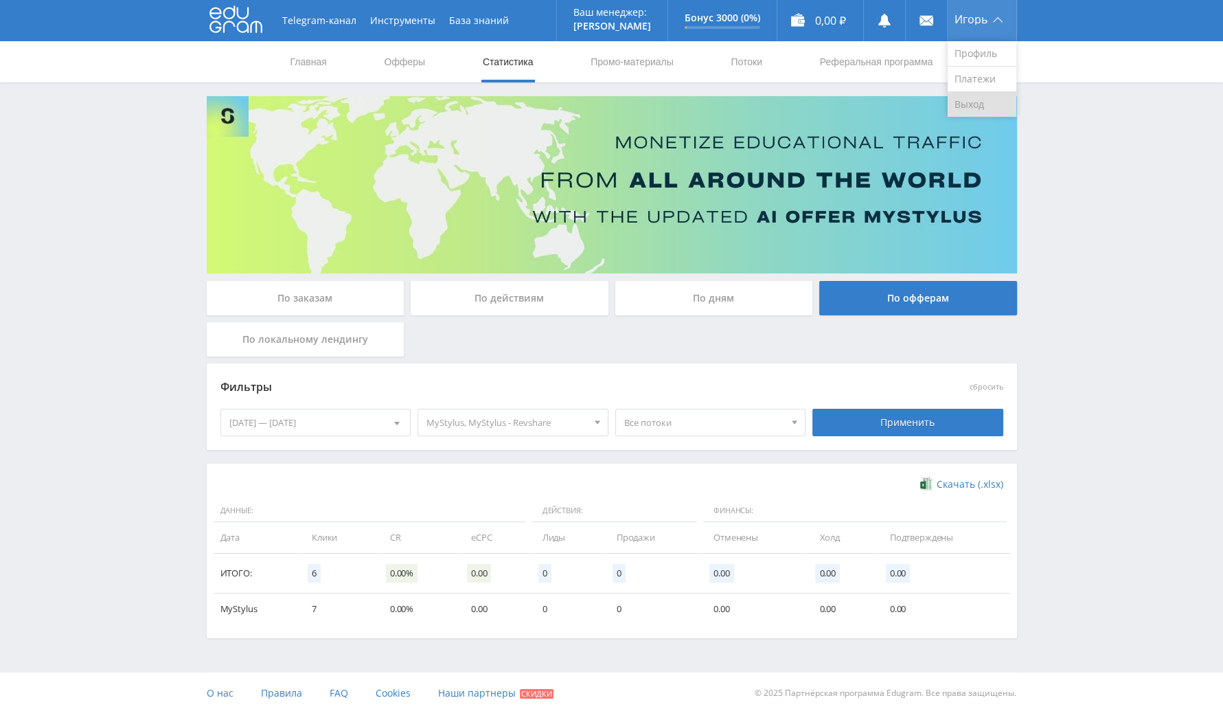
click at [964, 107] on link "Выход" at bounding box center [982, 104] width 69 height 25
